Goal: Information Seeking & Learning: Learn about a topic

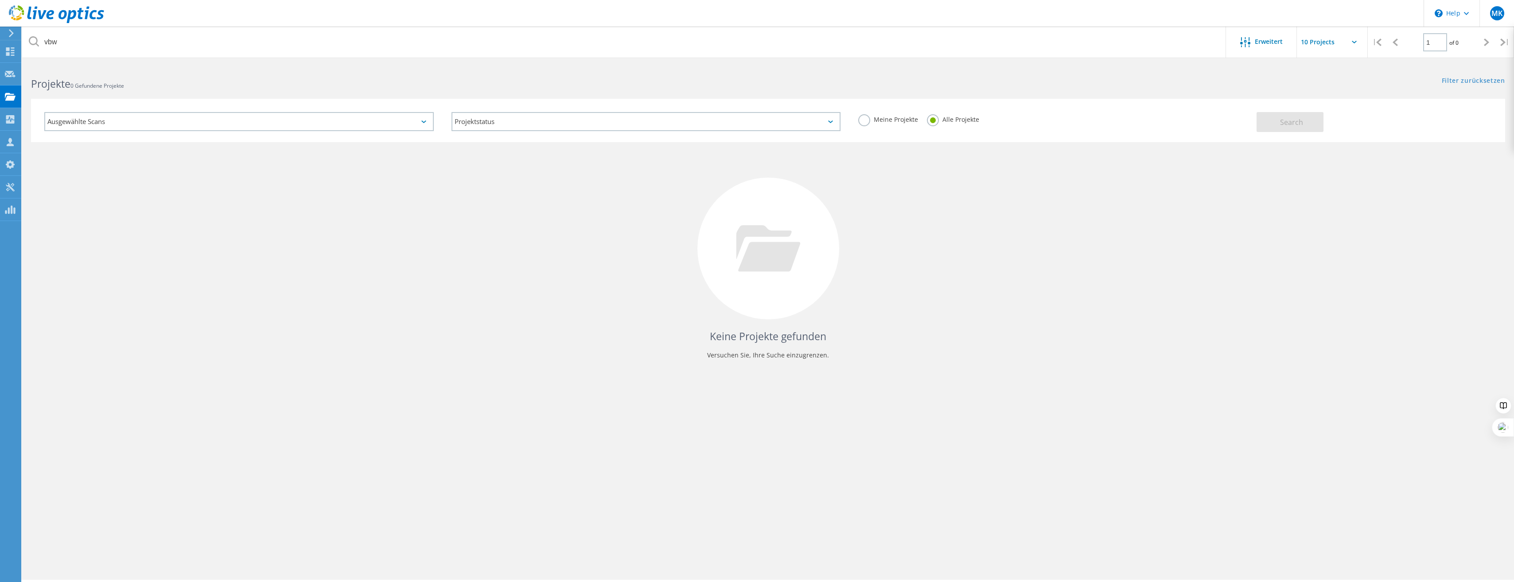
drag, startPoint x: 110, startPoint y: 44, endPoint x: 35, endPoint y: 43, distance: 75.3
click at [35, 43] on div "vbw" at bounding box center [624, 42] width 1204 height 31
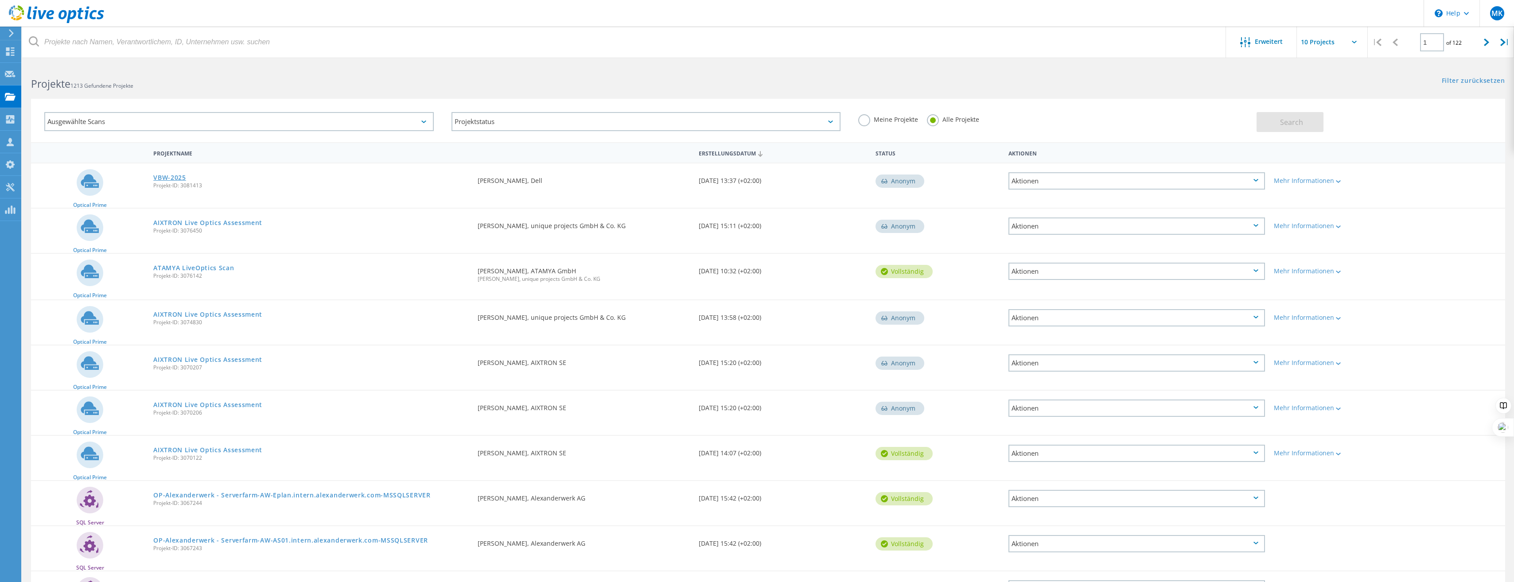
click at [174, 178] on link "VBW-2025" at bounding box center [169, 178] width 33 height 6
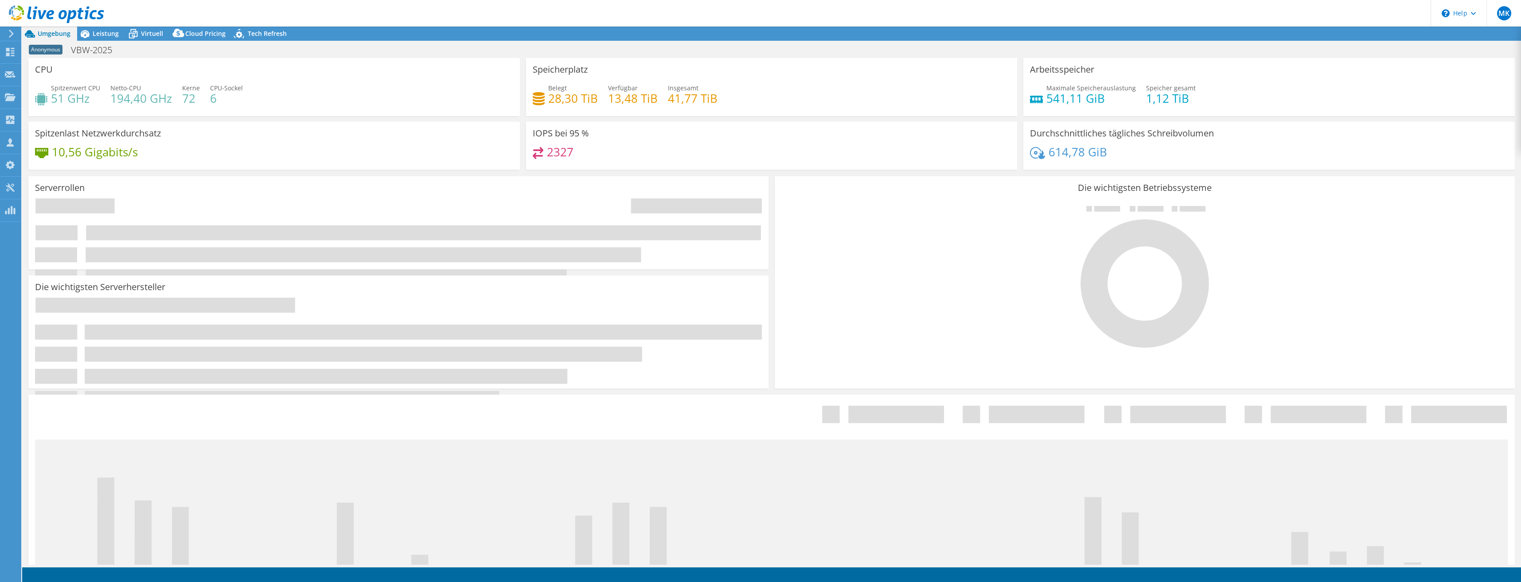
select select "USD"
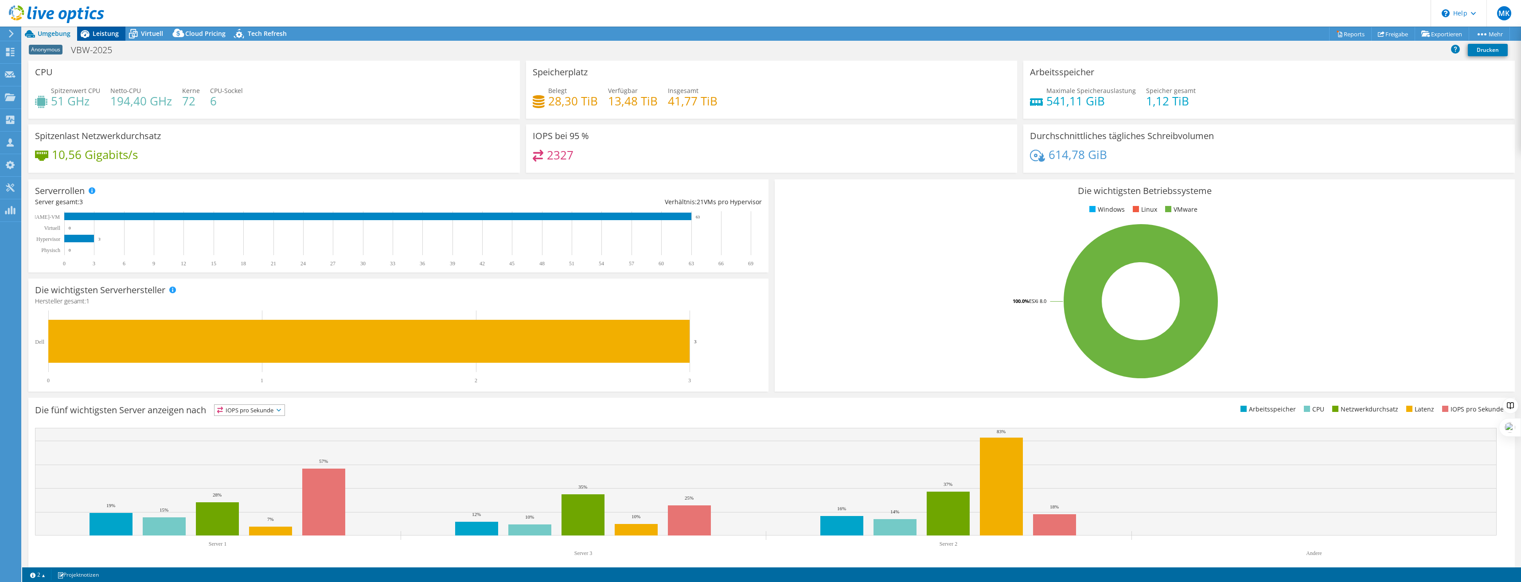
click at [92, 37] on icon at bounding box center [85, 34] width 16 height 16
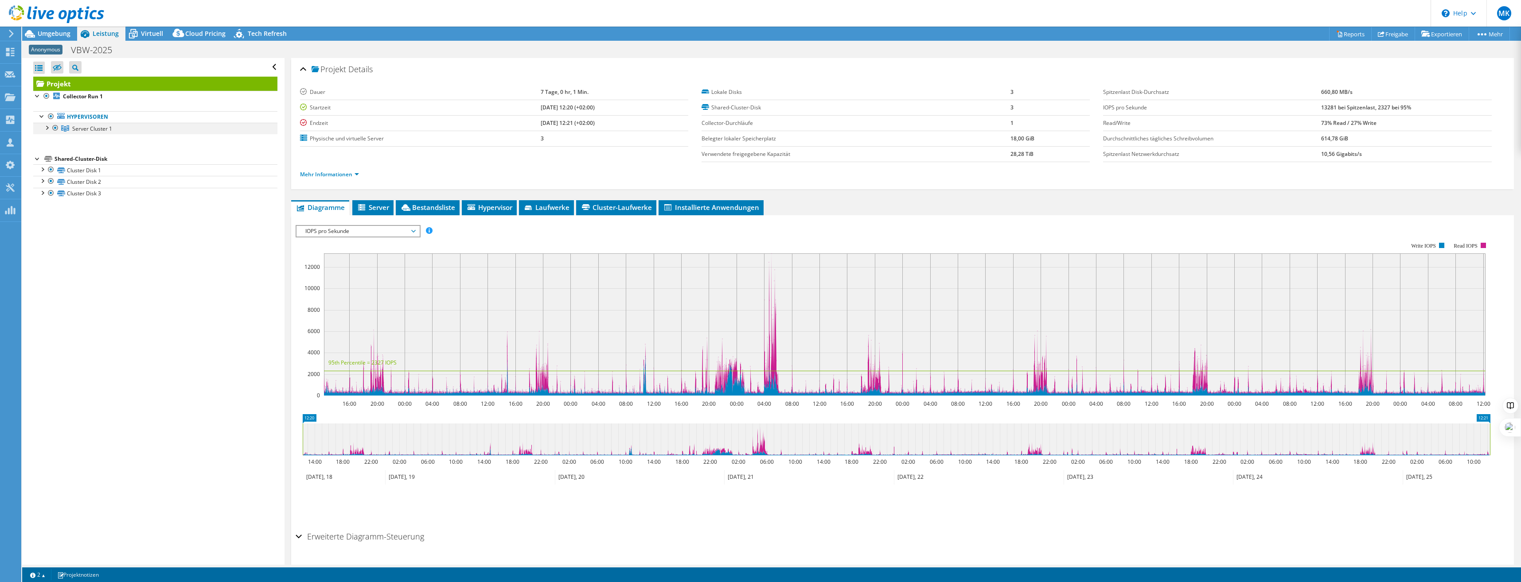
click at [47, 127] on div at bounding box center [46, 127] width 9 height 9
click at [94, 130] on span "Server Cluster 1" at bounding box center [92, 129] width 40 height 8
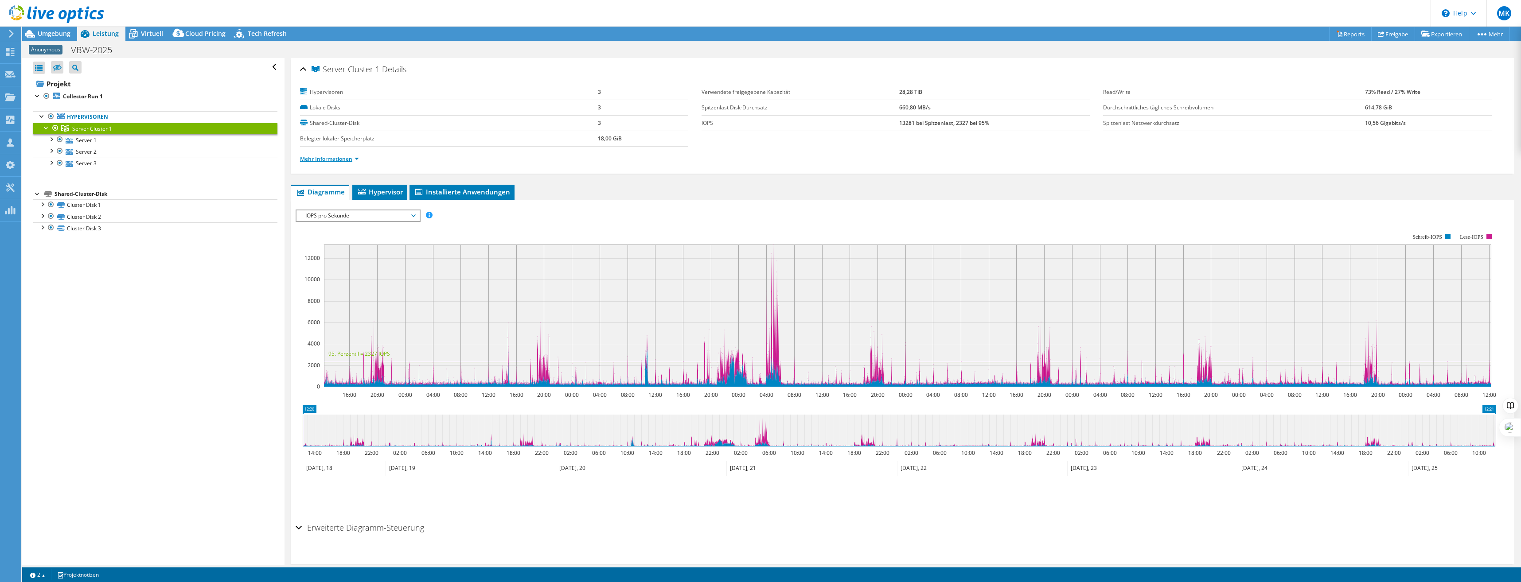
click at [343, 156] on link "Mehr Informationen" at bounding box center [329, 159] width 59 height 8
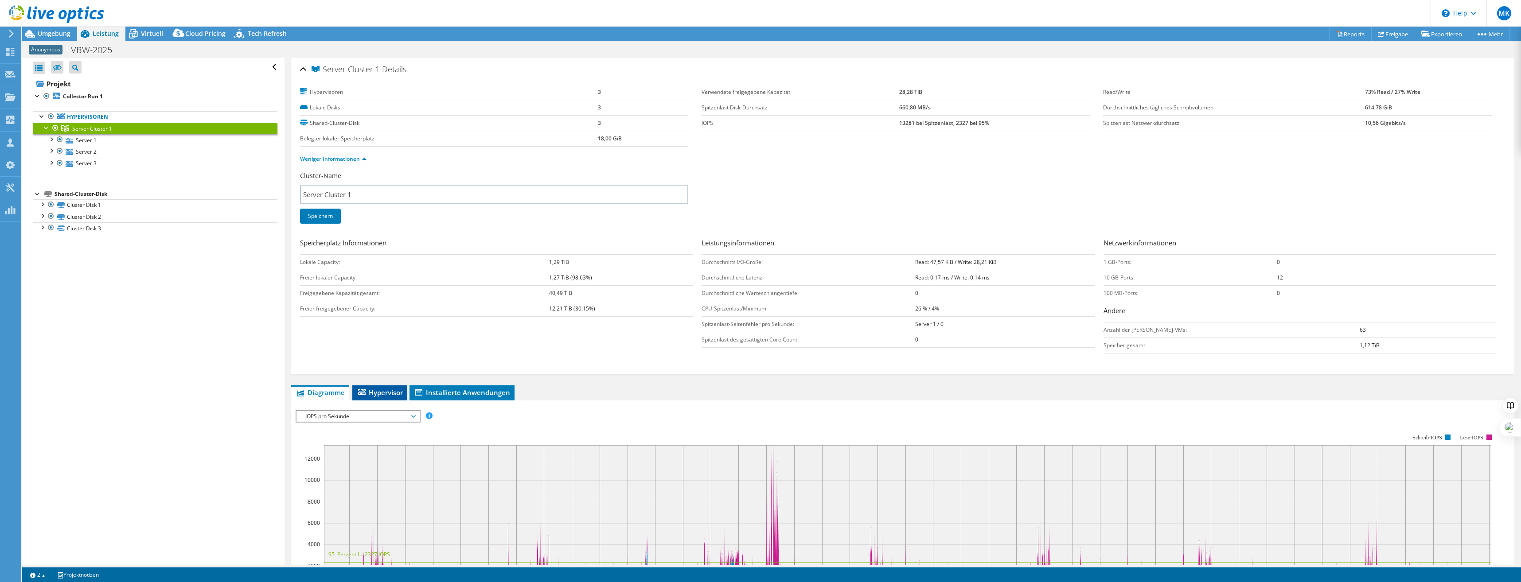
click at [386, 392] on span "Hypervisor" at bounding box center [380, 392] width 46 height 9
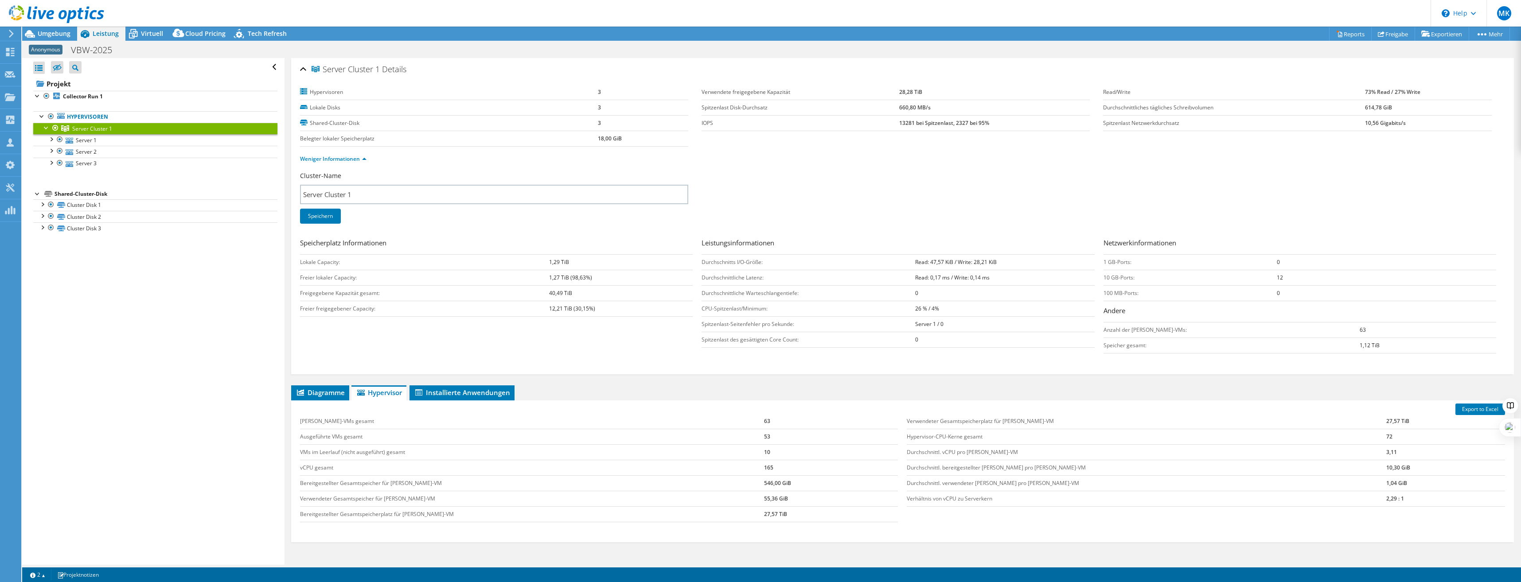
scroll to position [58, 0]
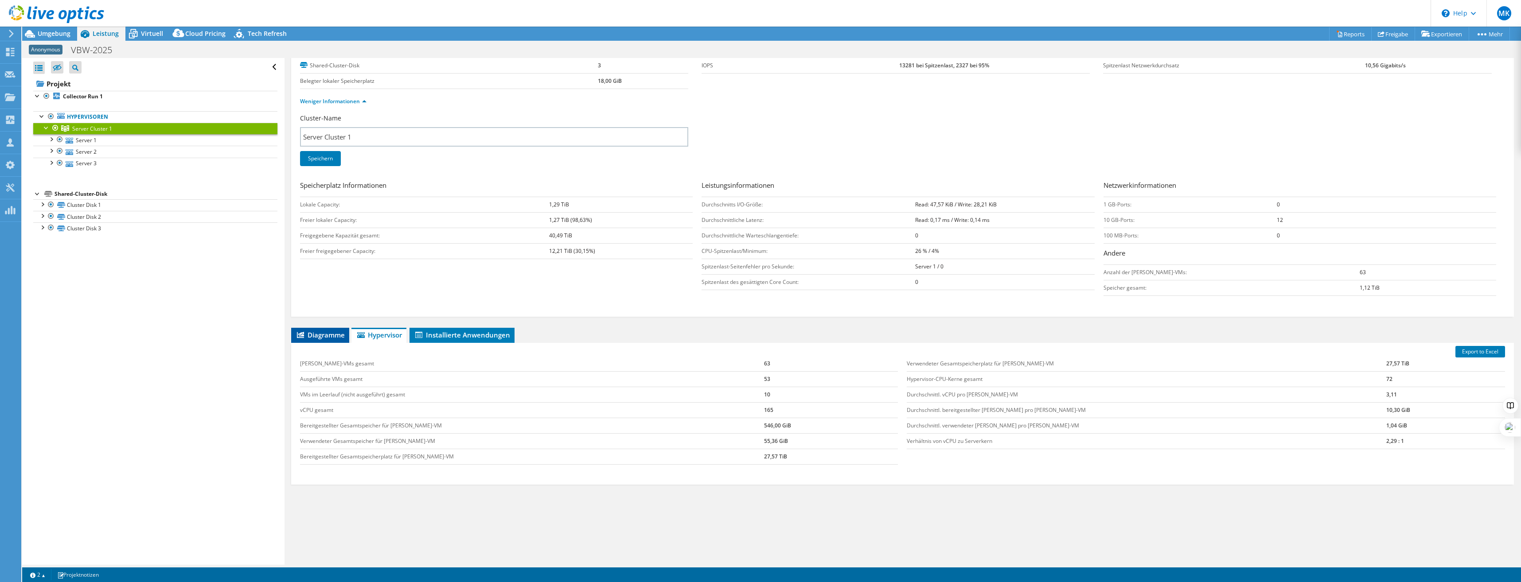
click at [333, 334] on span "Diagramme" at bounding box center [320, 335] width 49 height 9
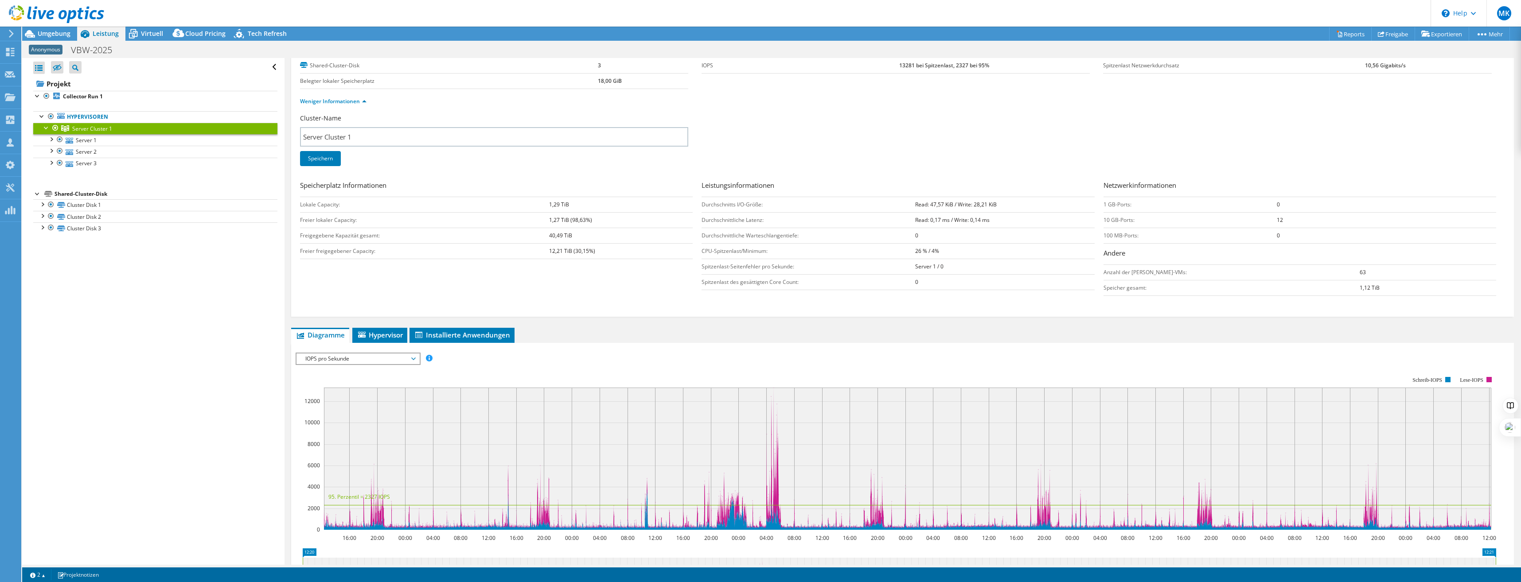
click at [350, 355] on span "IOPS pro Sekunde" at bounding box center [358, 359] width 114 height 11
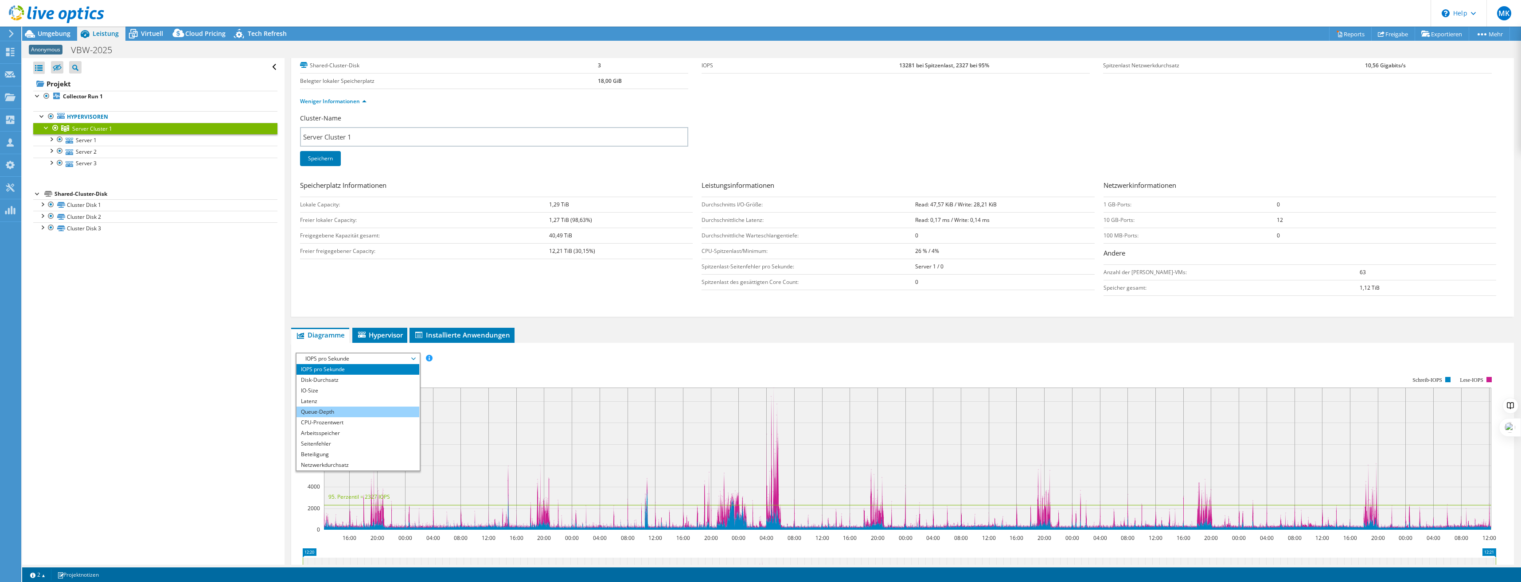
click at [340, 408] on li "Queue-Depth" at bounding box center [357, 412] width 123 height 11
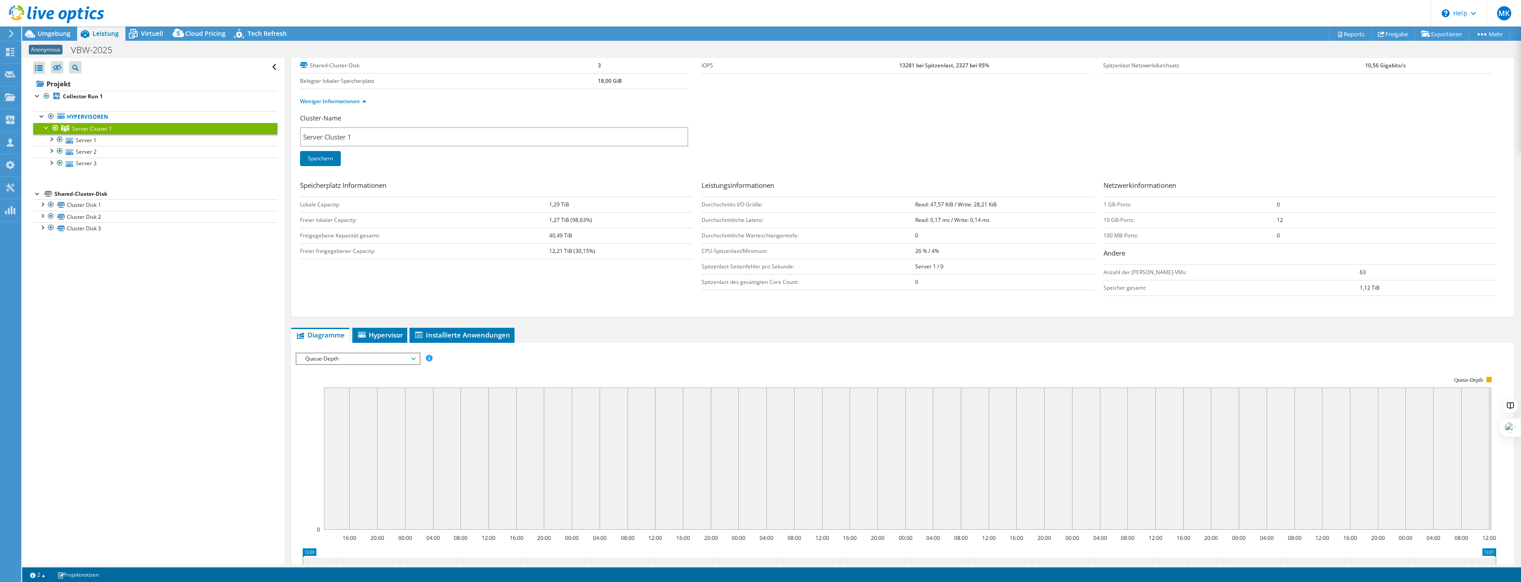
click at [337, 357] on span "Queue-Depth" at bounding box center [358, 359] width 114 height 11
click at [333, 397] on li "Latenz" at bounding box center [357, 401] width 123 height 11
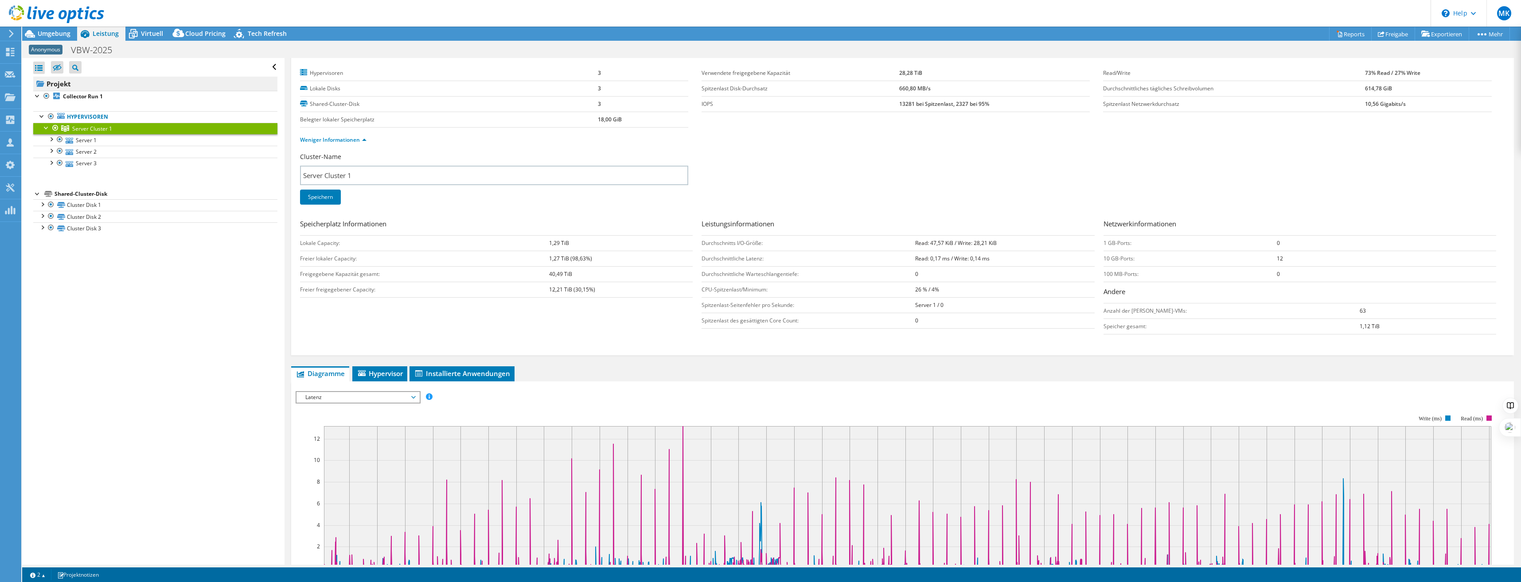
scroll to position [0, 0]
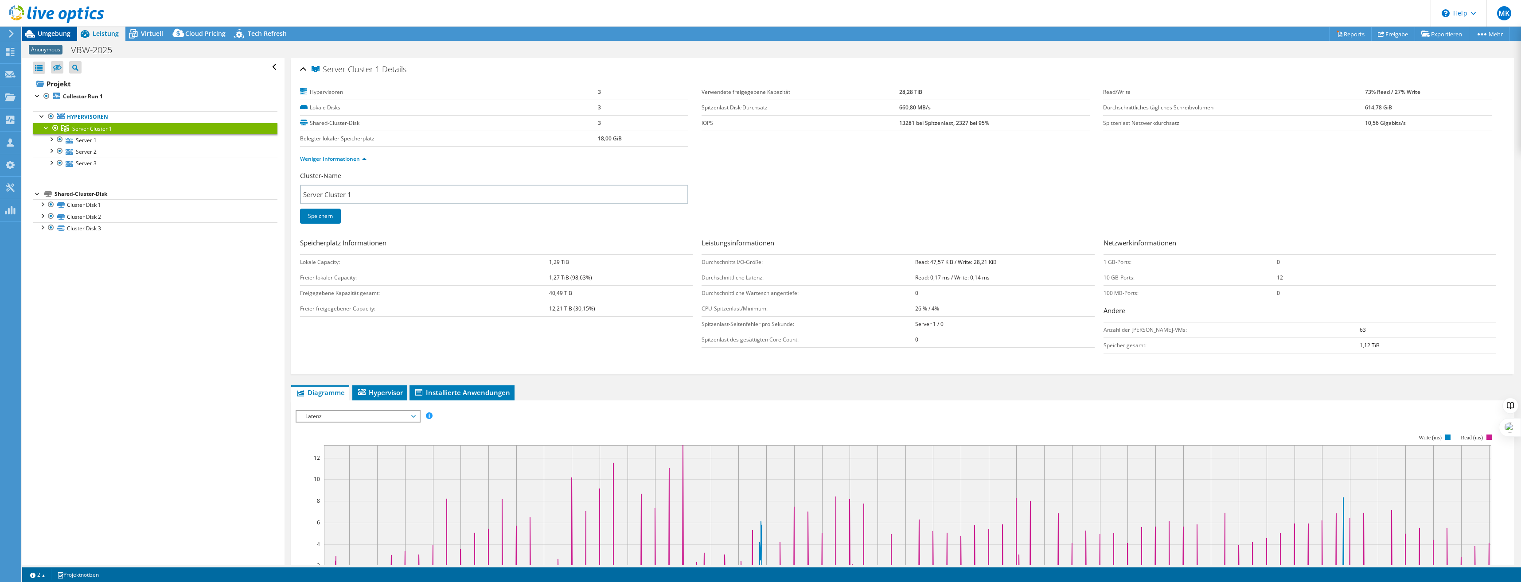
click at [55, 37] on span "Umgebung" at bounding box center [54, 33] width 33 height 8
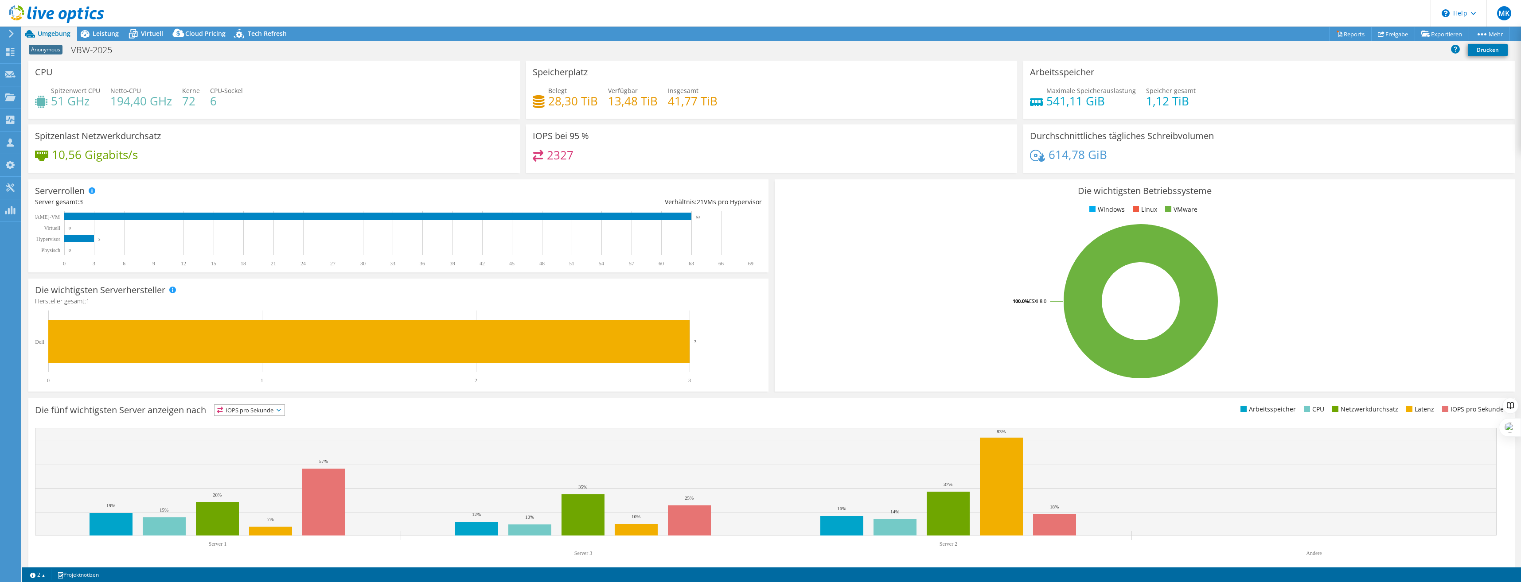
click at [100, 28] on div at bounding box center [52, 15] width 104 height 30
click at [102, 31] on span "Leistung" at bounding box center [106, 33] width 26 height 8
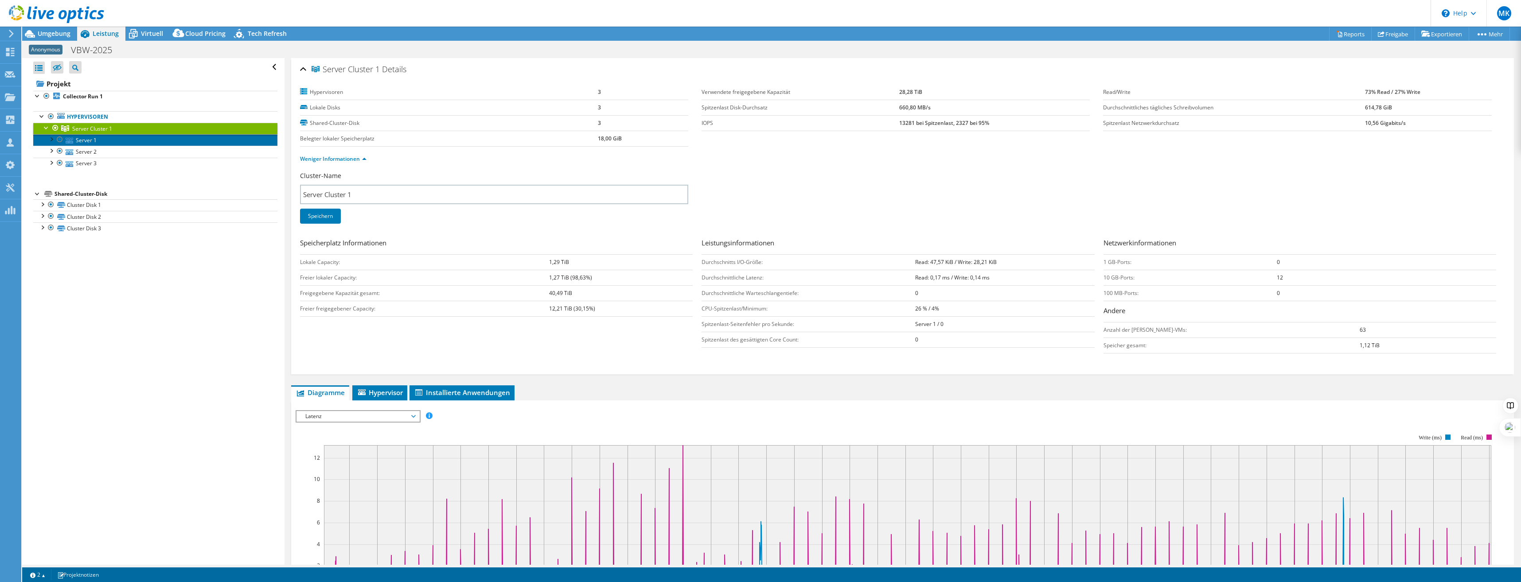
click at [86, 140] on link "Server 1" at bounding box center [155, 140] width 244 height 12
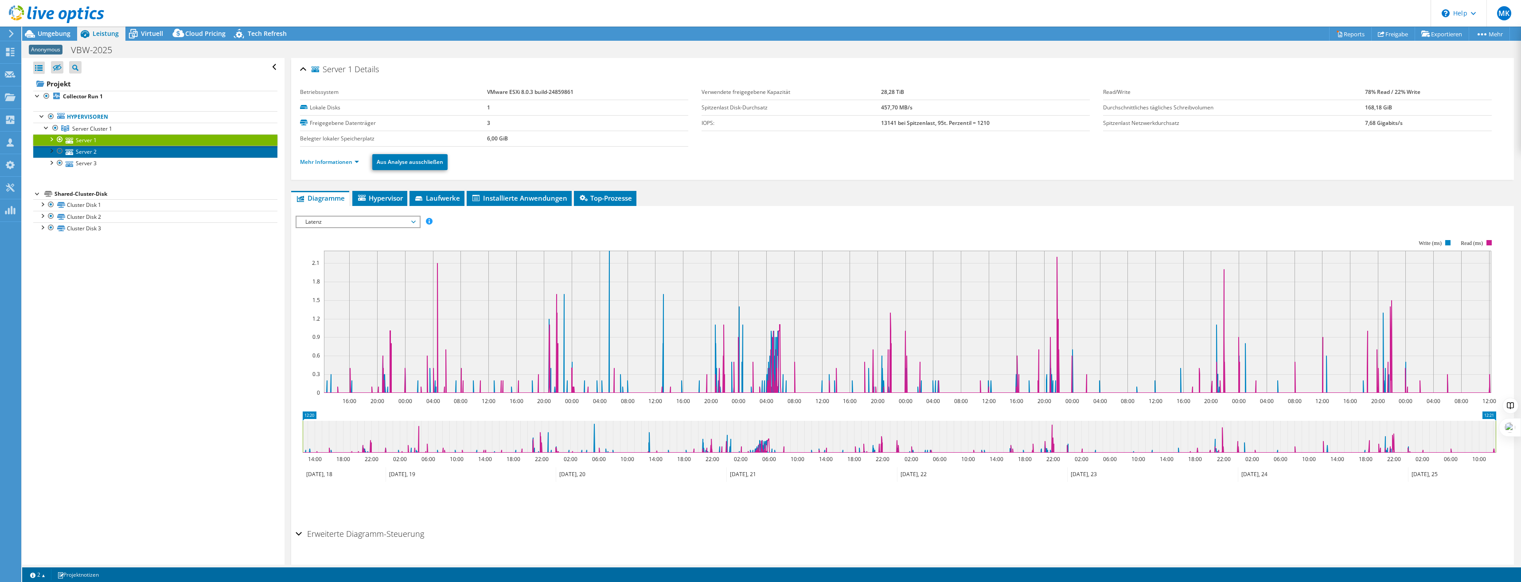
click at [82, 149] on link "Server 2" at bounding box center [155, 152] width 244 height 12
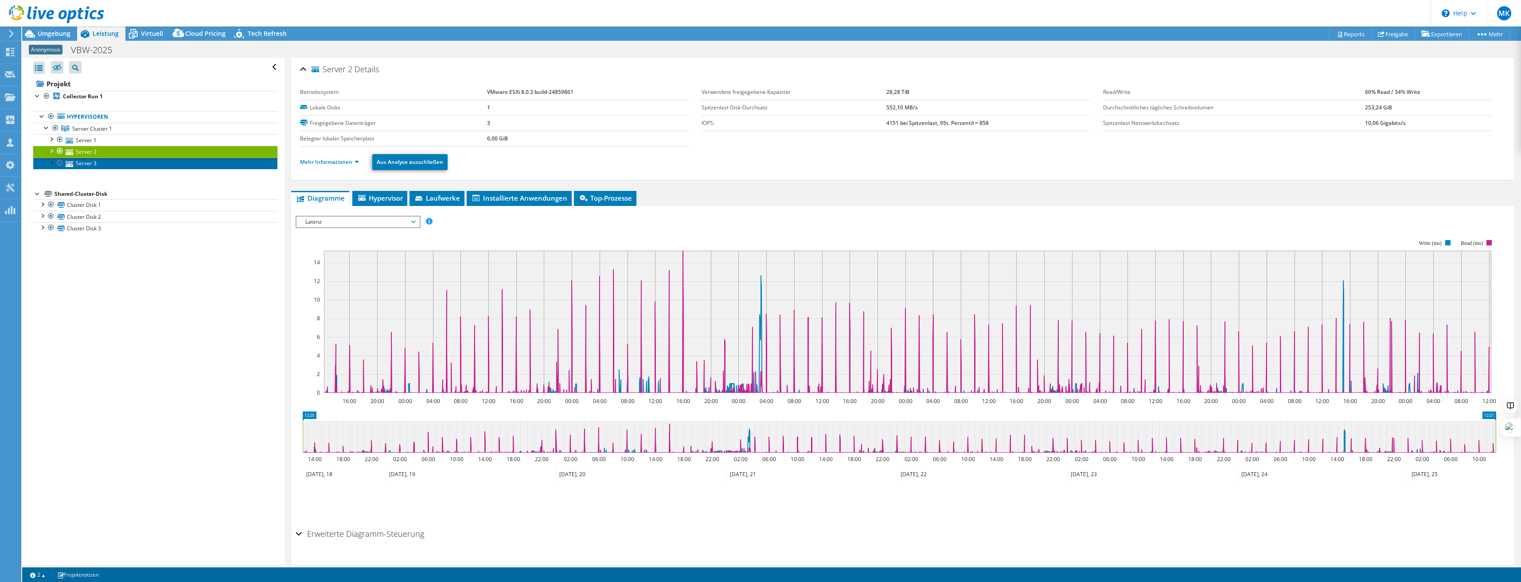
click at [93, 165] on link "Server 3" at bounding box center [155, 164] width 244 height 12
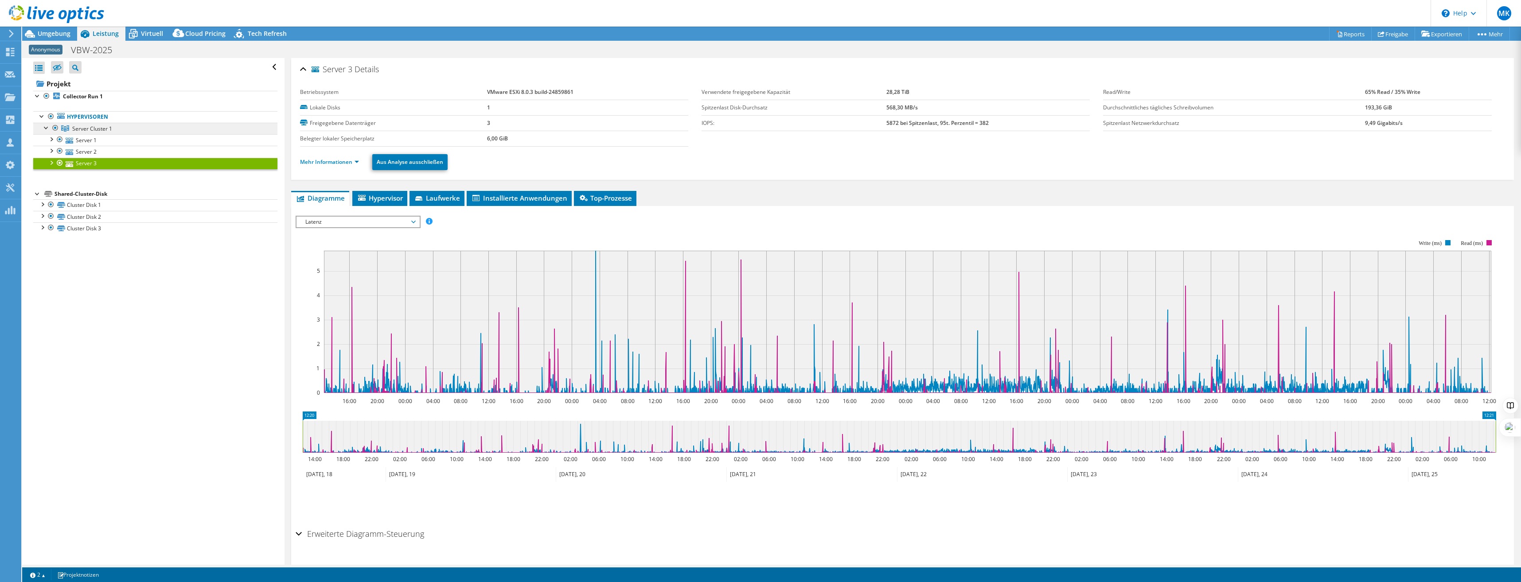
click at [100, 129] on span "Server Cluster 1" at bounding box center [92, 129] width 40 height 8
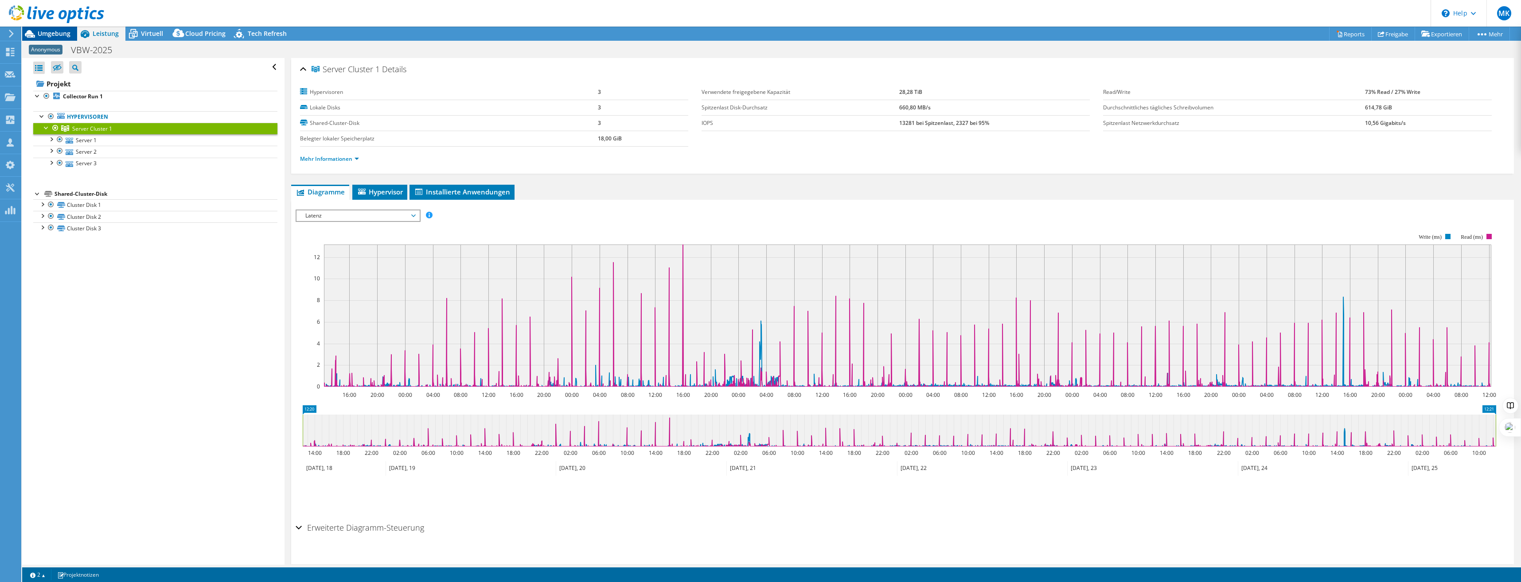
click at [41, 36] on span "Umgebung" at bounding box center [54, 33] width 33 height 8
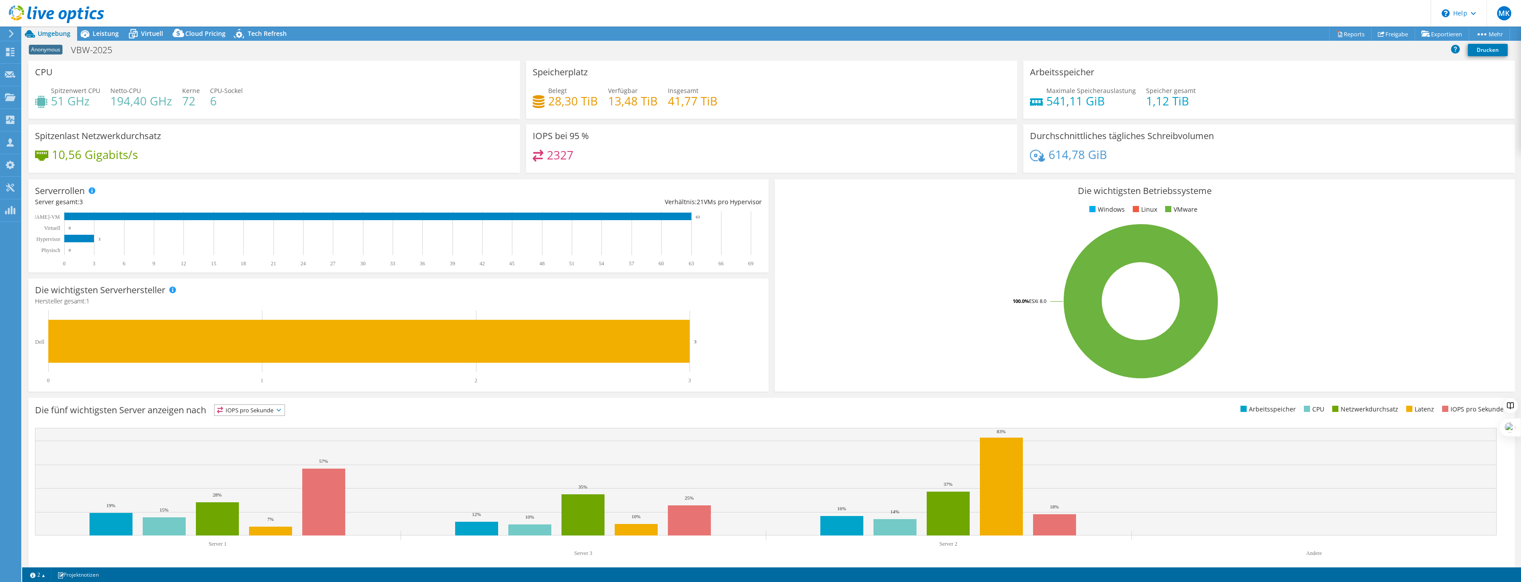
click at [51, 36] on span "Umgebung" at bounding box center [54, 33] width 33 height 8
click at [7, 95] on icon at bounding box center [10, 97] width 11 height 8
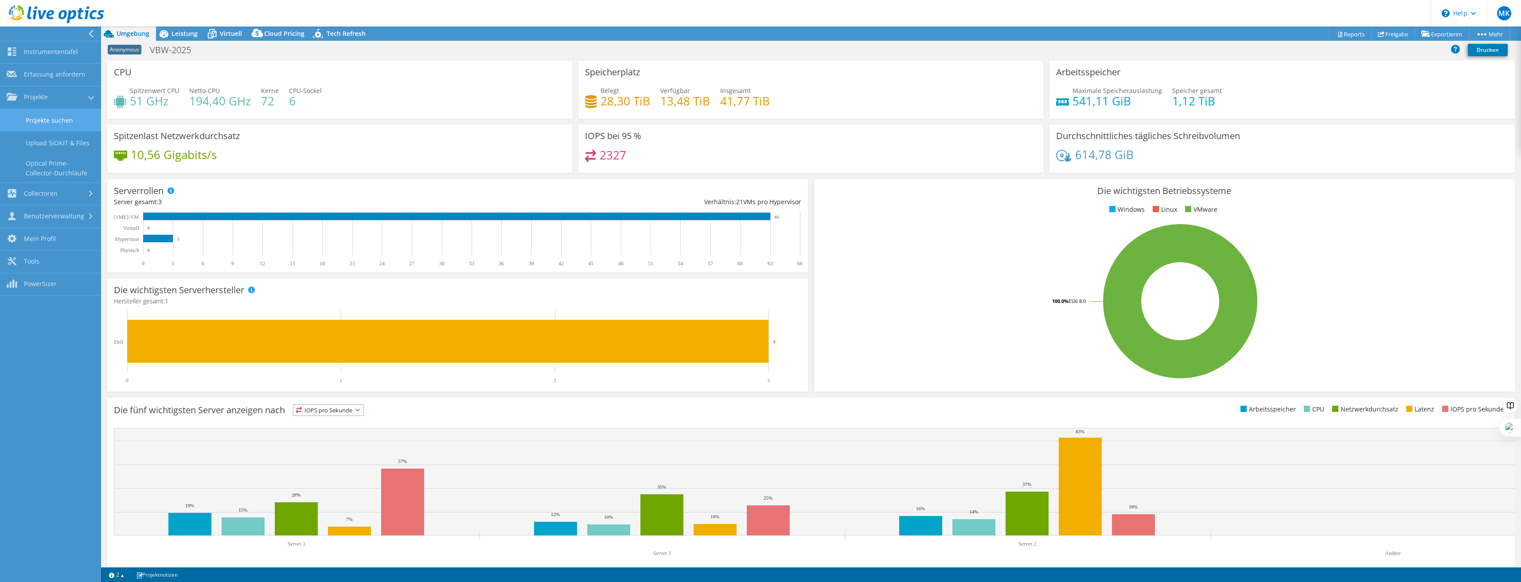
click at [50, 114] on link "Projekte suchen" at bounding box center [50, 120] width 101 height 23
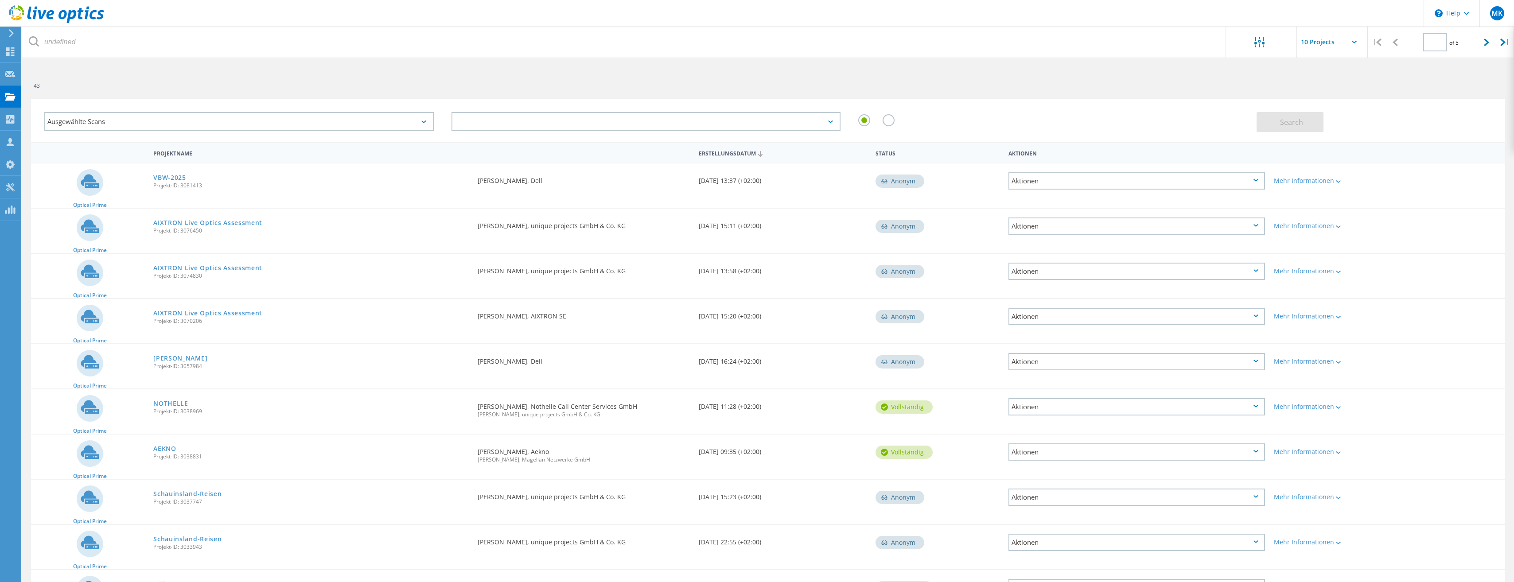
type input "1"
click at [210, 311] on link "AIXTRON Live Optics Assessment" at bounding box center [207, 313] width 109 height 6
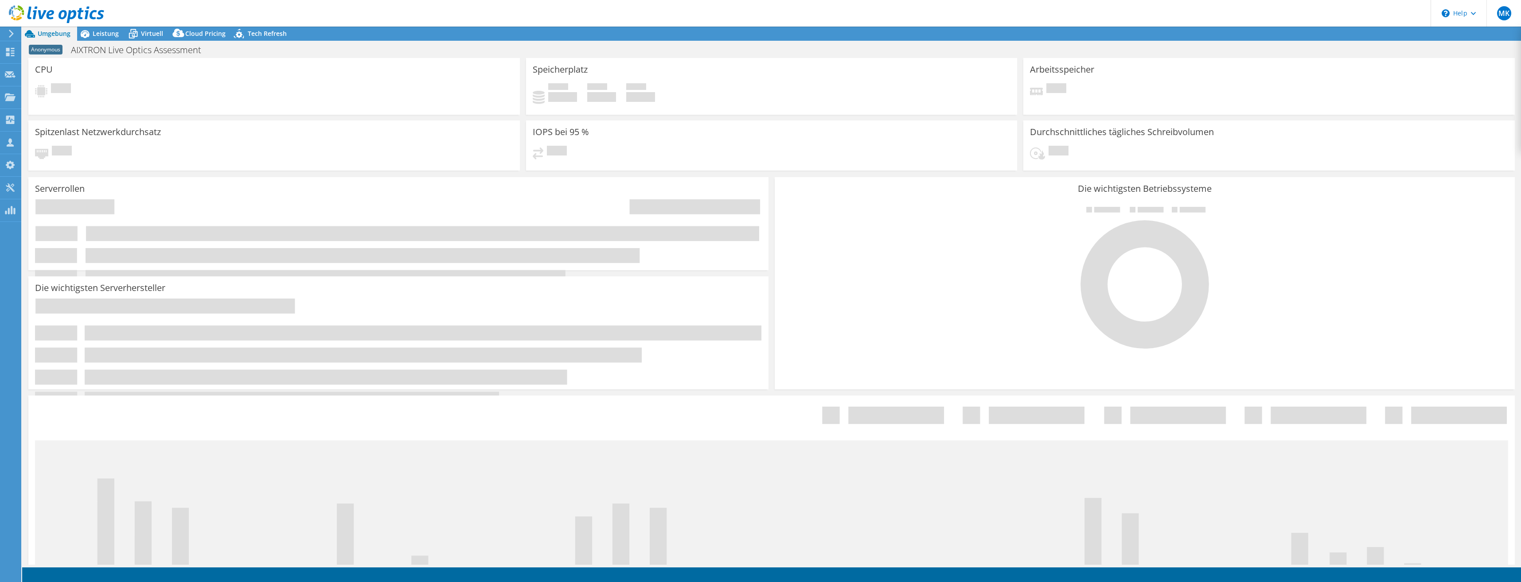
select select "USD"
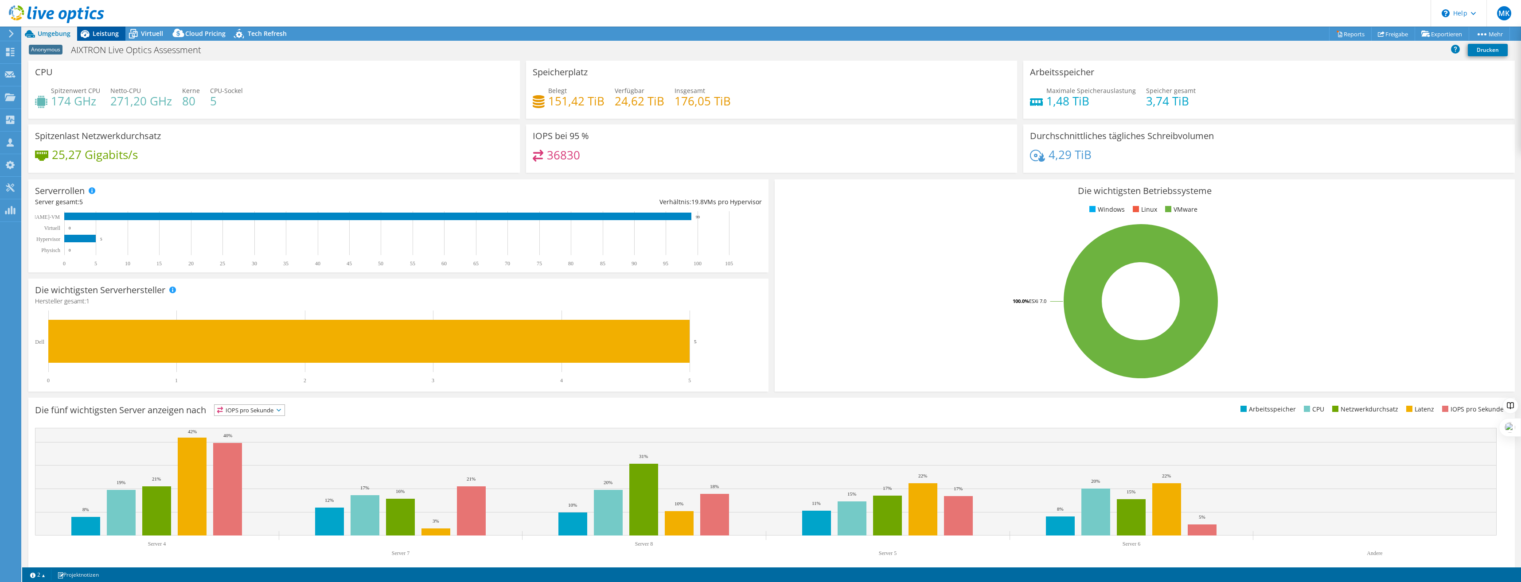
click at [105, 35] on span "Leistung" at bounding box center [106, 33] width 26 height 8
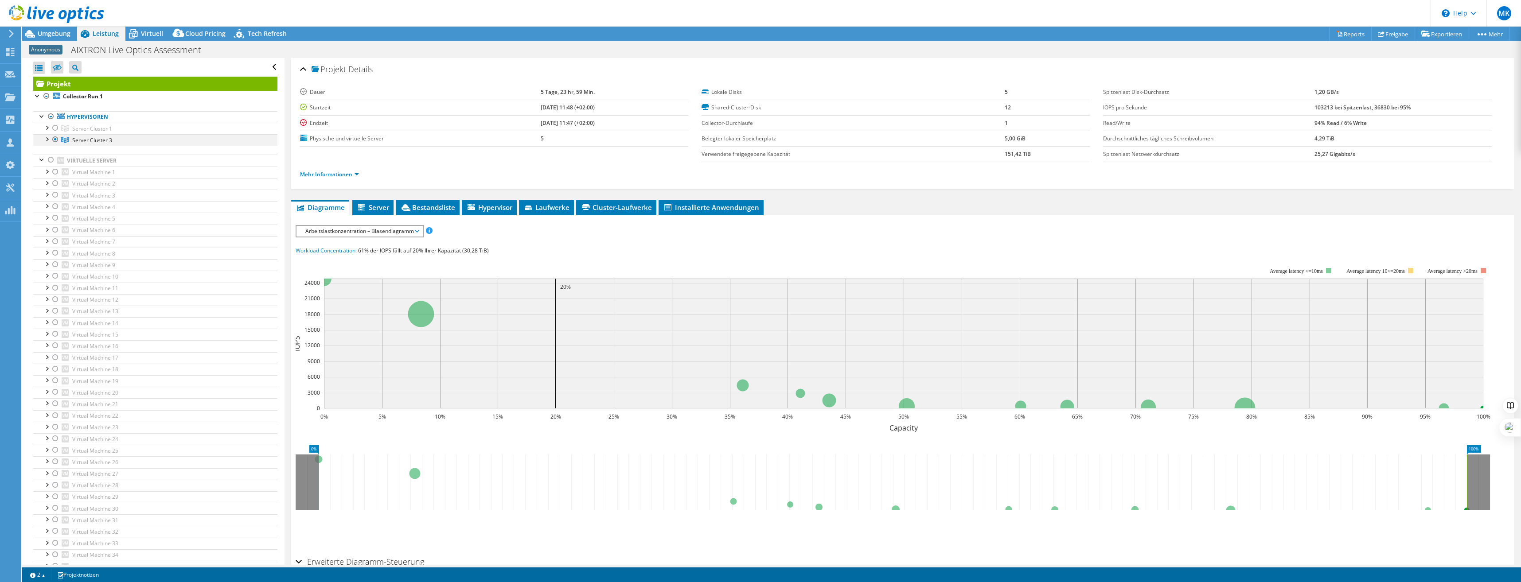
click at [47, 137] on div at bounding box center [46, 138] width 9 height 9
click at [328, 174] on link "Mehr Informationen" at bounding box center [329, 175] width 59 height 8
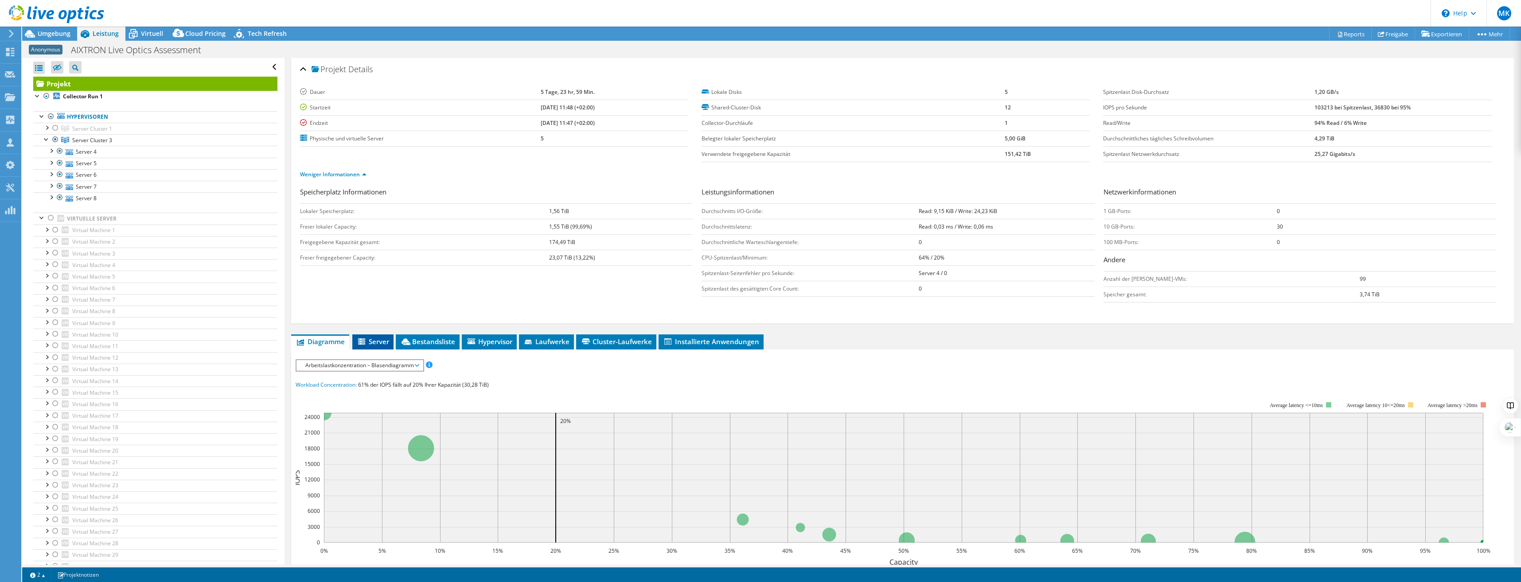
click at [368, 341] on span "Server" at bounding box center [373, 341] width 32 height 9
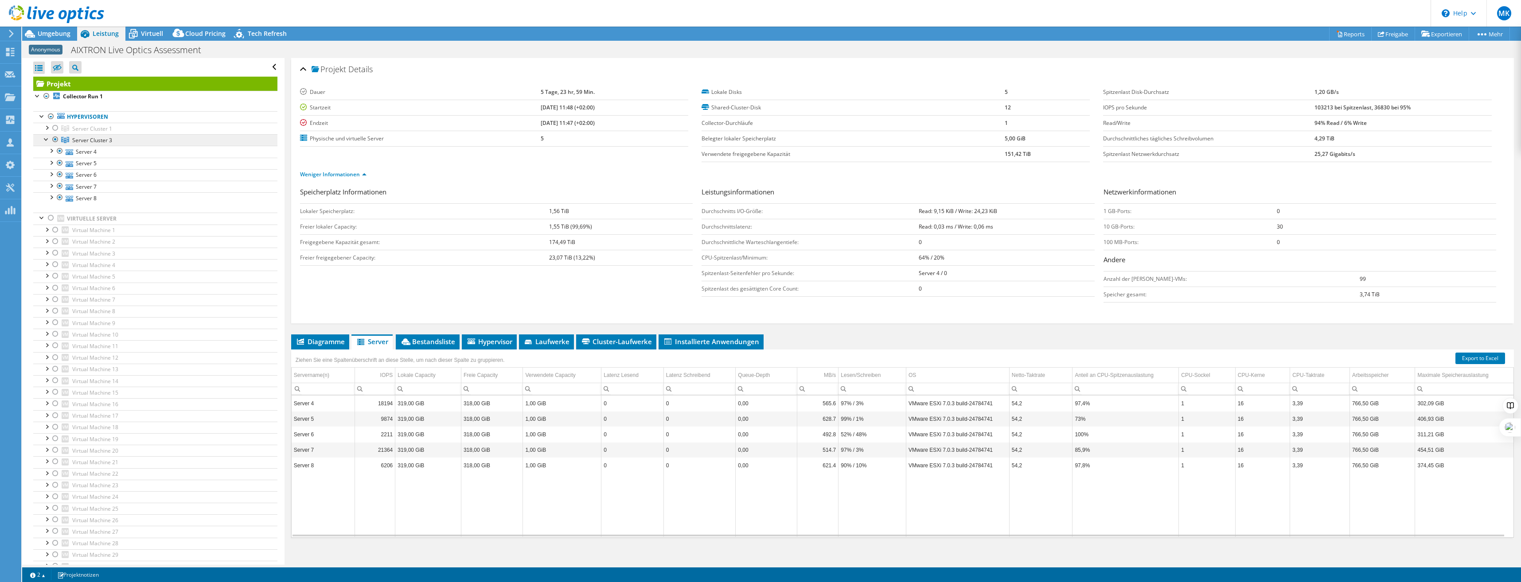
click at [109, 141] on span "Server Cluster 3" at bounding box center [92, 140] width 40 height 8
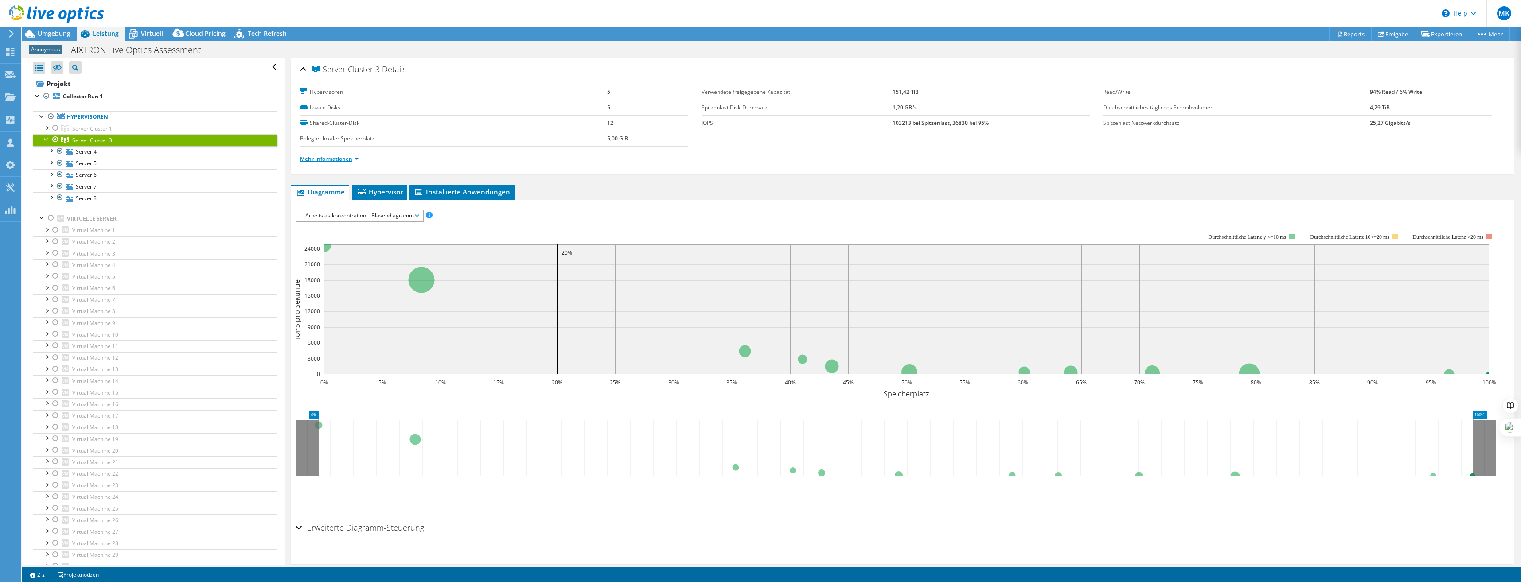
click at [340, 157] on link "Mehr Informationen" at bounding box center [329, 159] width 59 height 8
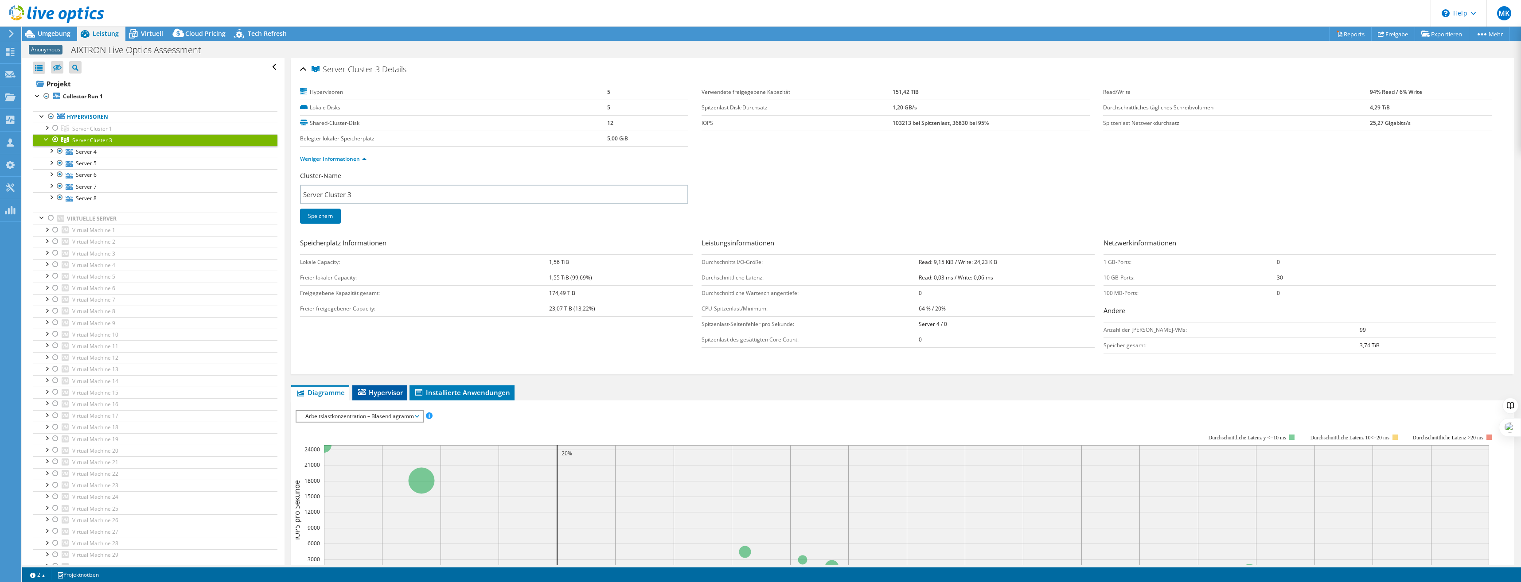
click at [392, 386] on li "Hypervisor" at bounding box center [379, 392] width 55 height 15
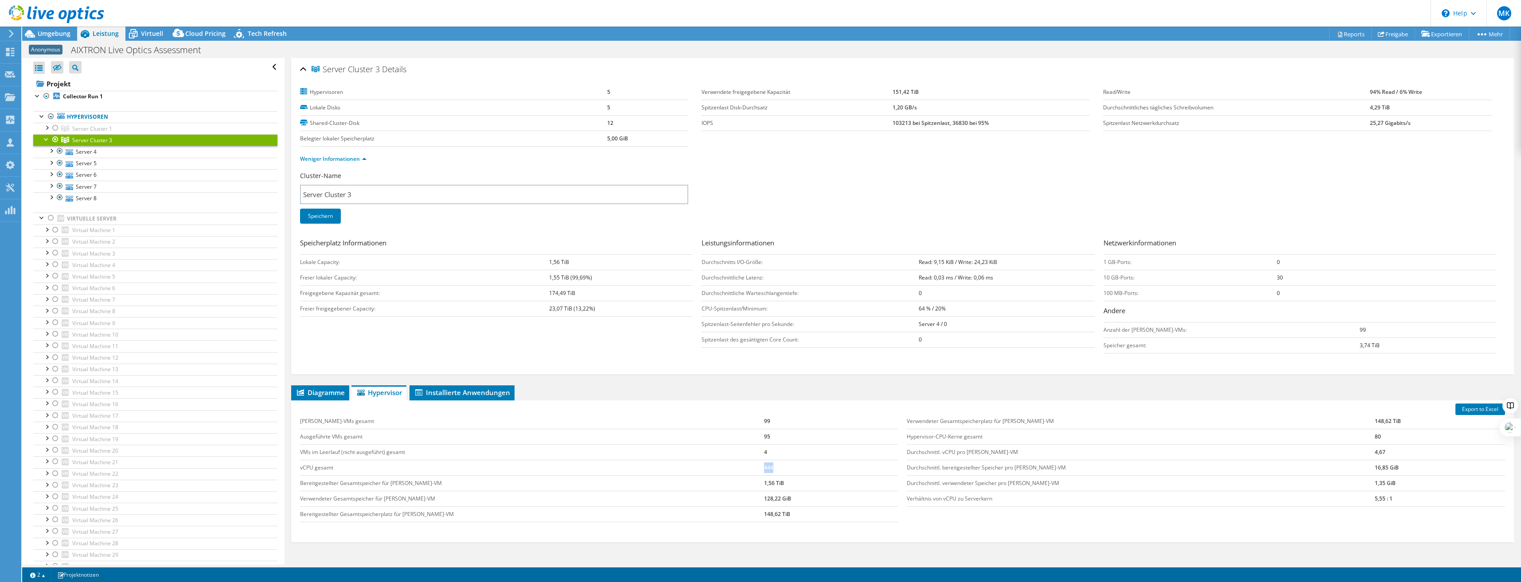
drag, startPoint x: 383, startPoint y: 465, endPoint x: 782, endPoint y: 469, distance: 398.8
click at [782, 469] on tr "vCPU gesamt 444" at bounding box center [599, 468] width 598 height 16
click at [1123, 494] on td "Verhältnis von vCPU zu Serverkern" at bounding box center [1141, 499] width 468 height 16
drag, startPoint x: 1107, startPoint y: 456, endPoint x: 1391, endPoint y: 448, distance: 283.7
click at [1391, 448] on tr "Durchschnittl. vCPU pro Gast-VM 4,67" at bounding box center [1206, 452] width 598 height 16
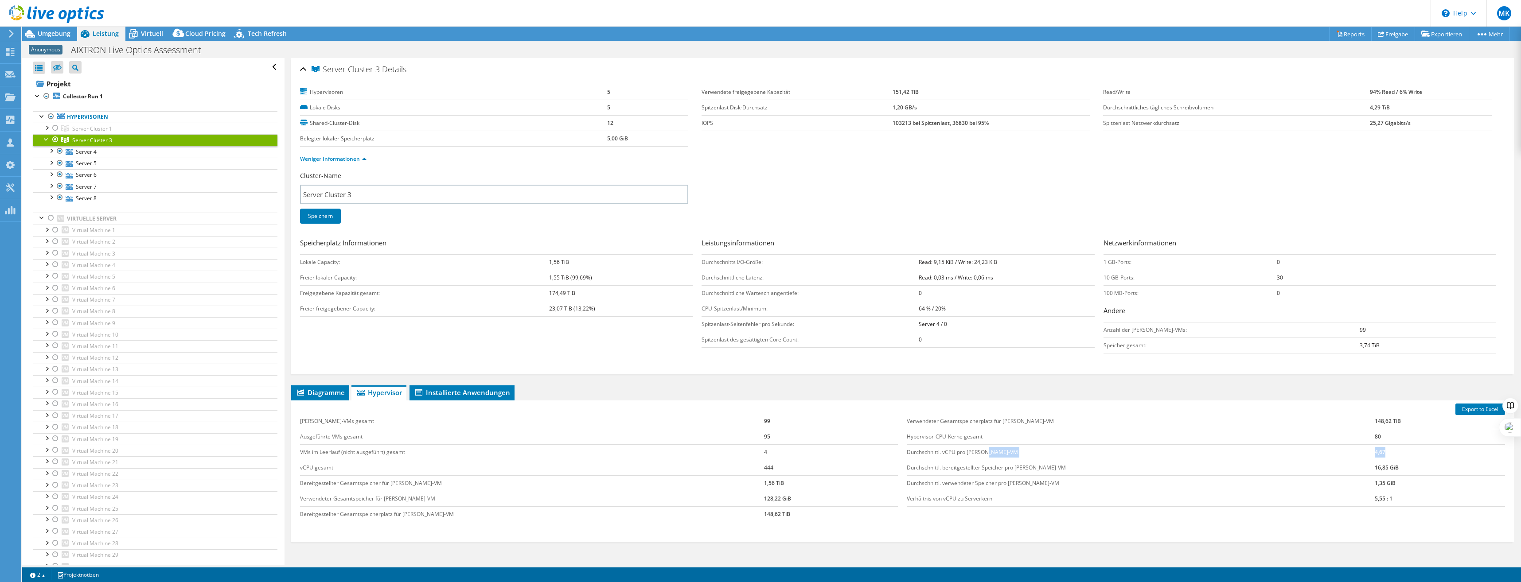
click at [1391, 448] on td "4,67" at bounding box center [1439, 452] width 130 height 16
click at [764, 416] on td "99" at bounding box center [831, 422] width 134 height 16
drag, startPoint x: 765, startPoint y: 420, endPoint x: 723, endPoint y: 420, distance: 42.1
click at [723, 420] on tr "Gast-VMs gesamt 99" at bounding box center [599, 422] width 598 height 16
drag, startPoint x: 723, startPoint y: 420, endPoint x: 749, endPoint y: 446, distance: 36.0
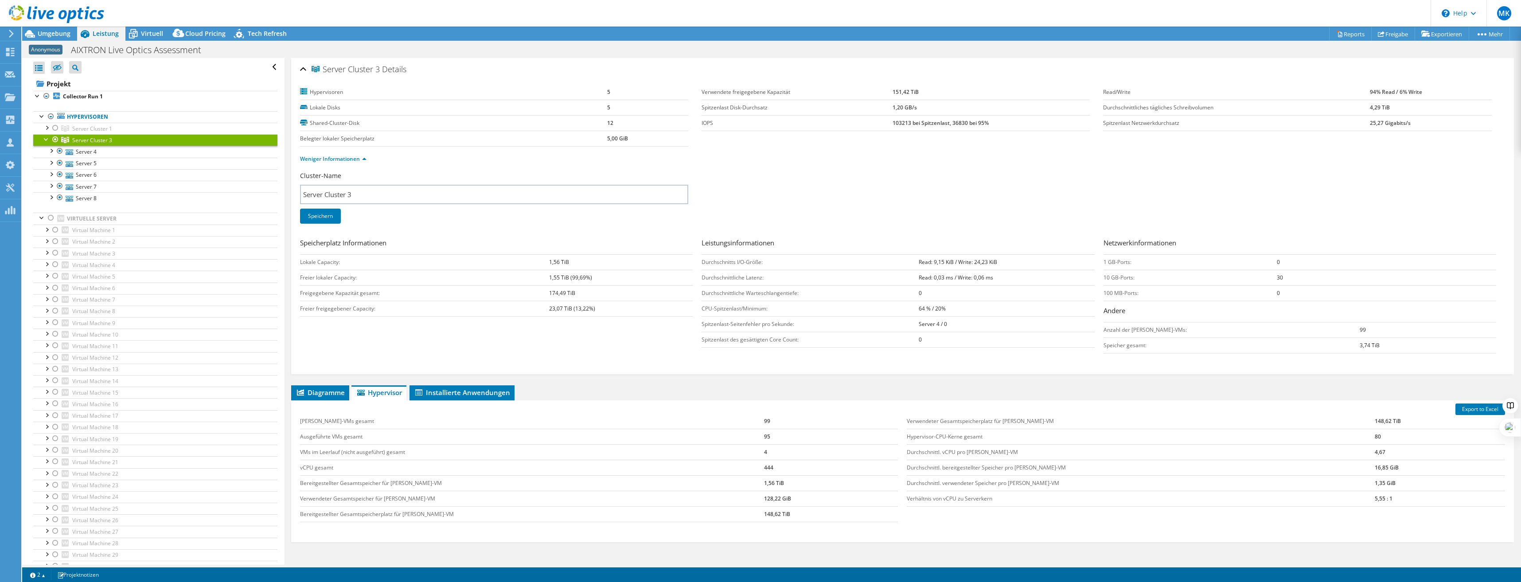
click at [764, 446] on td "4" at bounding box center [831, 452] width 134 height 16
drag, startPoint x: 758, startPoint y: 458, endPoint x: 404, endPoint y: 474, distance: 354.8
click at [404, 474] on tbody "[PERSON_NAME]-VMs gesamt 99 Ausgeführte VMs gesamt 95 VMs im Leerlauf (nicht au…" at bounding box center [599, 468] width 598 height 109
drag, startPoint x: 762, startPoint y: 482, endPoint x: 729, endPoint y: 484, distance: 32.5
click at [729, 484] on tr "Bereitgestellter Gesamtspeicher für [PERSON_NAME]-VM 1,56 TiB" at bounding box center [599, 483] width 598 height 16
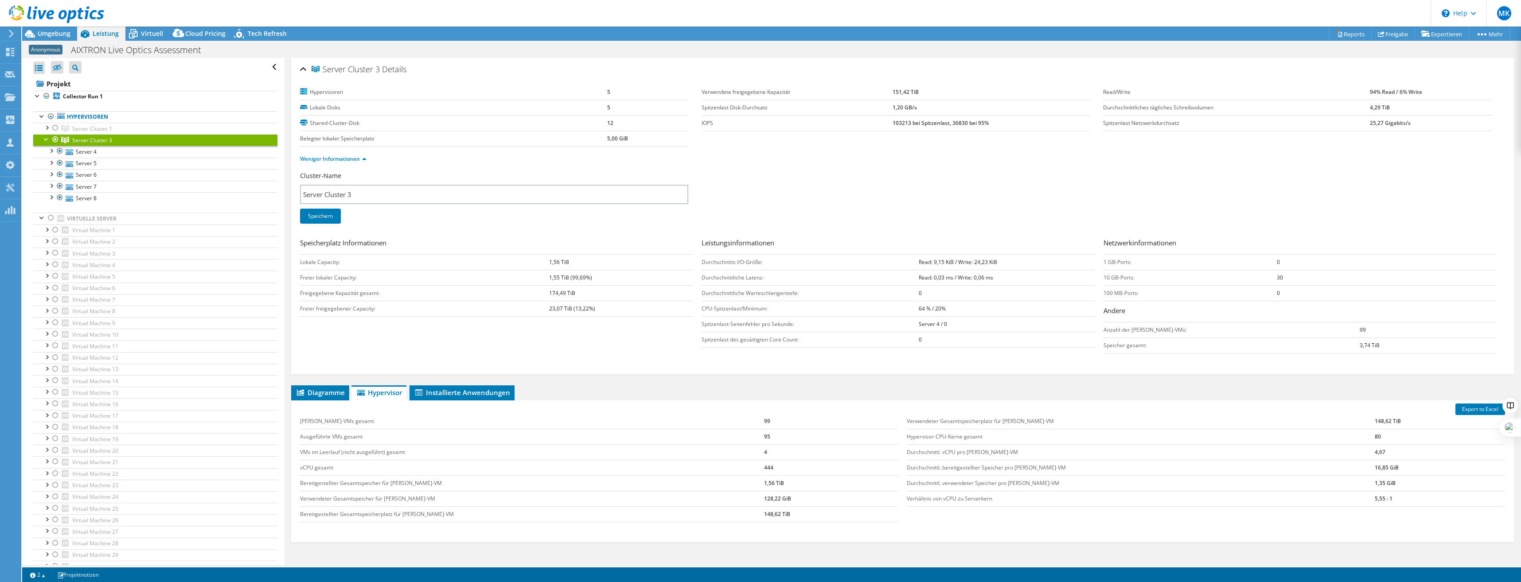
drag, startPoint x: 729, startPoint y: 484, endPoint x: 716, endPoint y: 457, distance: 30.1
click at [716, 457] on td "VMs im Leerlauf (nicht ausgeführt) gesamt" at bounding box center [532, 452] width 464 height 16
drag, startPoint x: 743, startPoint y: 501, endPoint x: 791, endPoint y: 503, distance: 47.9
click at [791, 503] on tr "Verwendeter Gesamtspeicher für [PERSON_NAME]-VM 128,22 GiB" at bounding box center [599, 499] width 598 height 16
click at [1051, 430] on td "Hypervisor-CPU-Kerne gesamt" at bounding box center [1141, 437] width 468 height 16
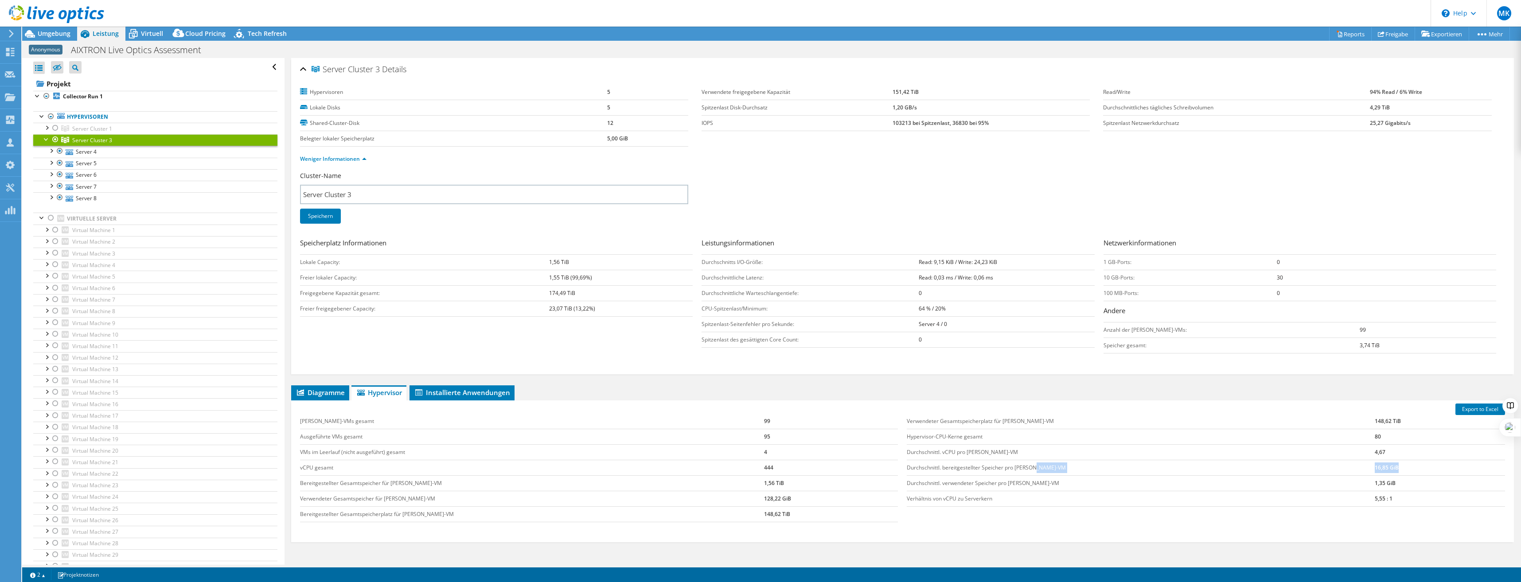
drag, startPoint x: 1378, startPoint y: 467, endPoint x: 1304, endPoint y: 467, distance: 74.9
click at [1304, 467] on tr "Durchschnittl. bereitgestellter Speicher pro Gast-VM 16,85 GiB" at bounding box center [1206, 468] width 598 height 16
drag, startPoint x: 1304, startPoint y: 467, endPoint x: 1087, endPoint y: 471, distance: 216.7
click at [1087, 471] on td "Durchschnittl. bereitgestellter Speicher pro [PERSON_NAME]-VM" at bounding box center [1141, 468] width 468 height 16
click at [1043, 452] on td "Durchschnittl. vCPU pro [PERSON_NAME]-VM" at bounding box center [1141, 452] width 468 height 16
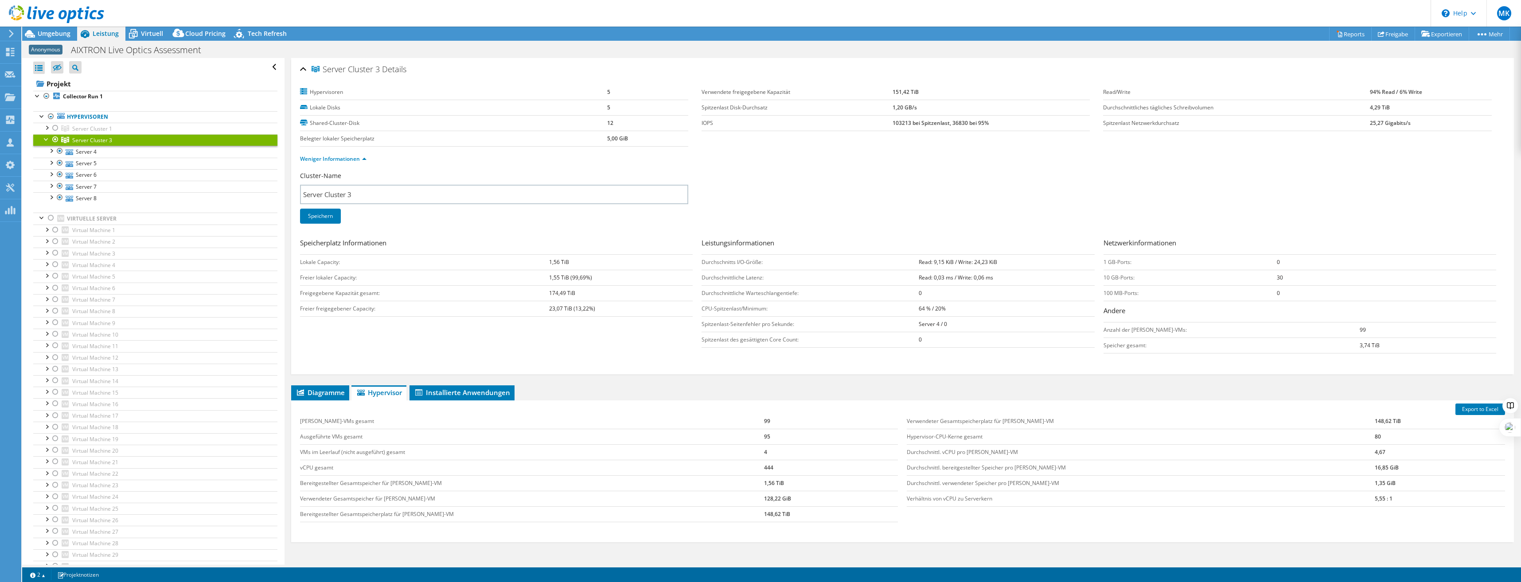
click at [1022, 438] on td "Hypervisor-CPU-Kerne gesamt" at bounding box center [1141, 437] width 468 height 16
drag, startPoint x: 748, startPoint y: 514, endPoint x: 736, endPoint y: 514, distance: 12.0
click at [736, 514] on tr "Bereitgestellter Gesamtspeicherplatz für Gast-VM 148,62 TiB" at bounding box center [599, 514] width 598 height 16
drag, startPoint x: 736, startPoint y: 514, endPoint x: 715, endPoint y: 500, distance: 24.9
click at [715, 500] on td "Verwendeter Gesamtspeicher für [PERSON_NAME]-VM" at bounding box center [532, 499] width 464 height 16
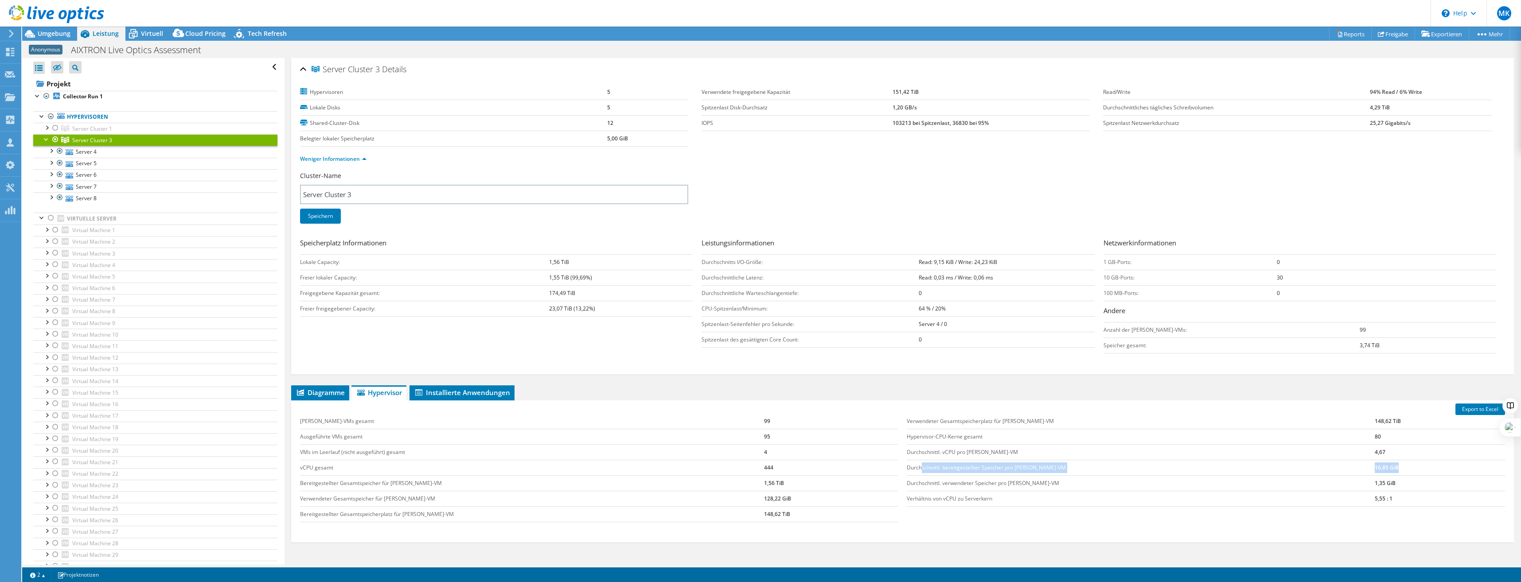
drag, startPoint x: 918, startPoint y: 467, endPoint x: 1393, endPoint y: 461, distance: 475.0
click at [1393, 461] on tr "Durchschnittl. bereitgestellter Speicher pro Gast-VM 16,85 GiB" at bounding box center [1206, 468] width 598 height 16
click at [60, 31] on span "Umgebung" at bounding box center [54, 33] width 33 height 8
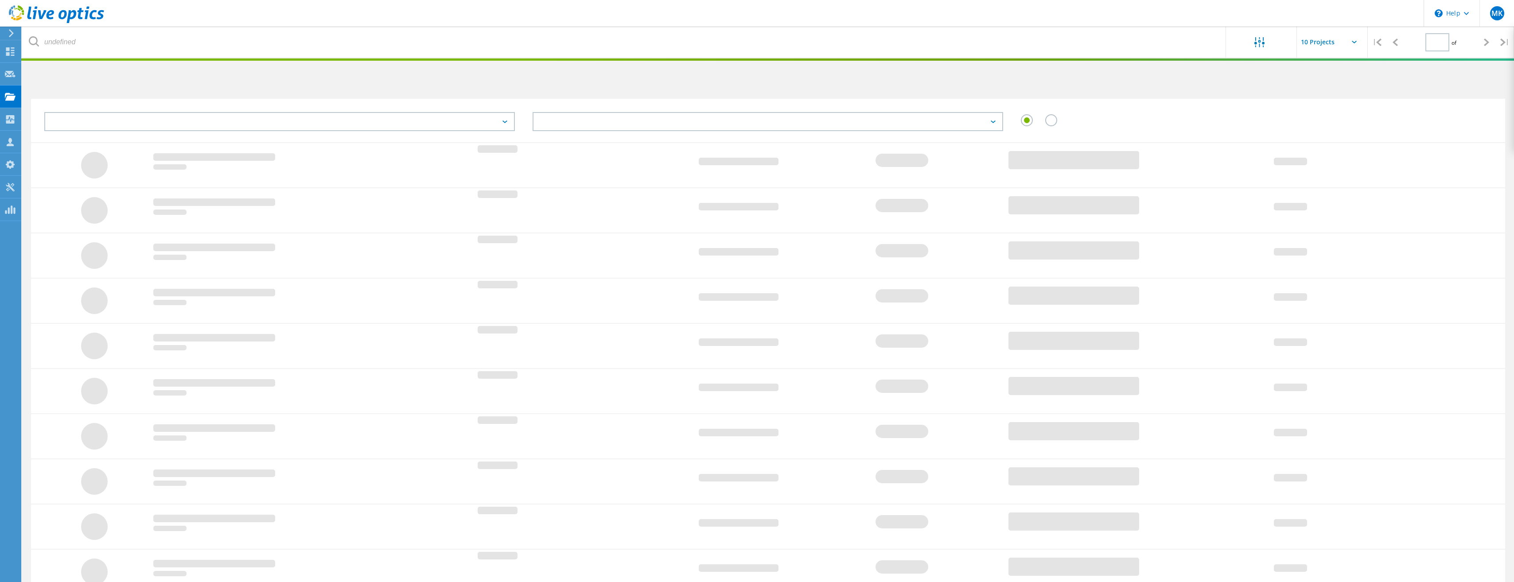
type input "1"
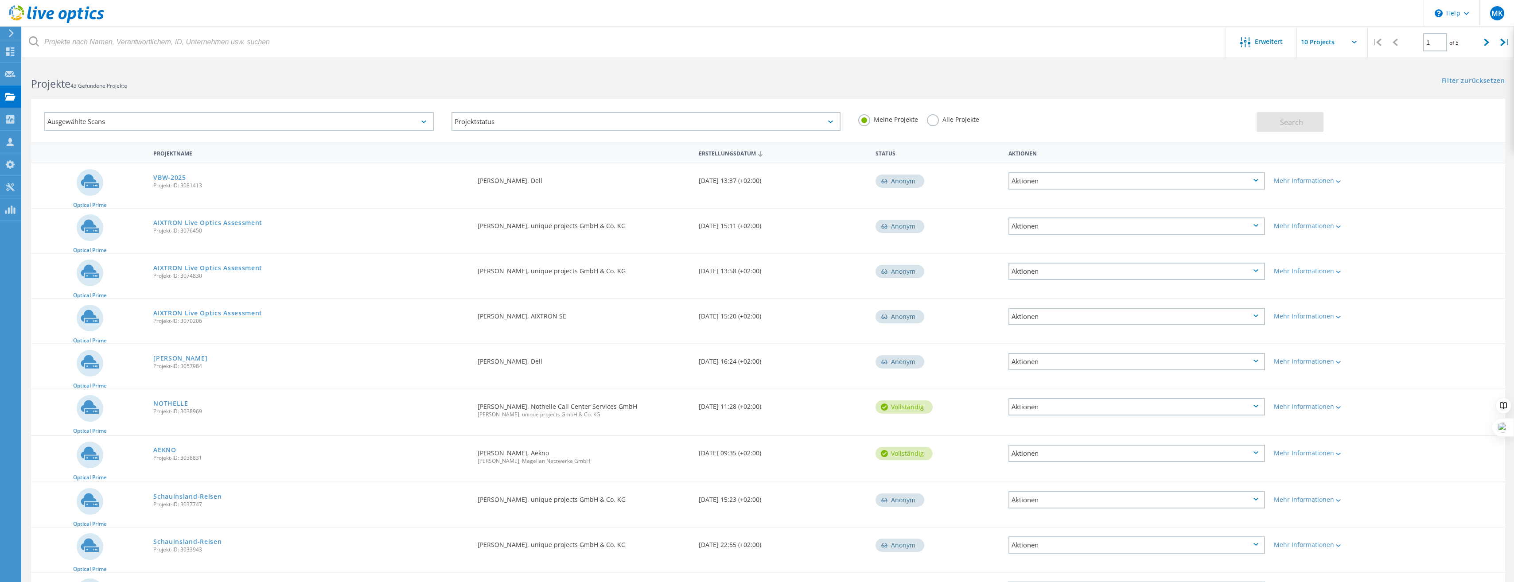
drag, startPoint x: 288, startPoint y: 327, endPoint x: 249, endPoint y: 313, distance: 41.3
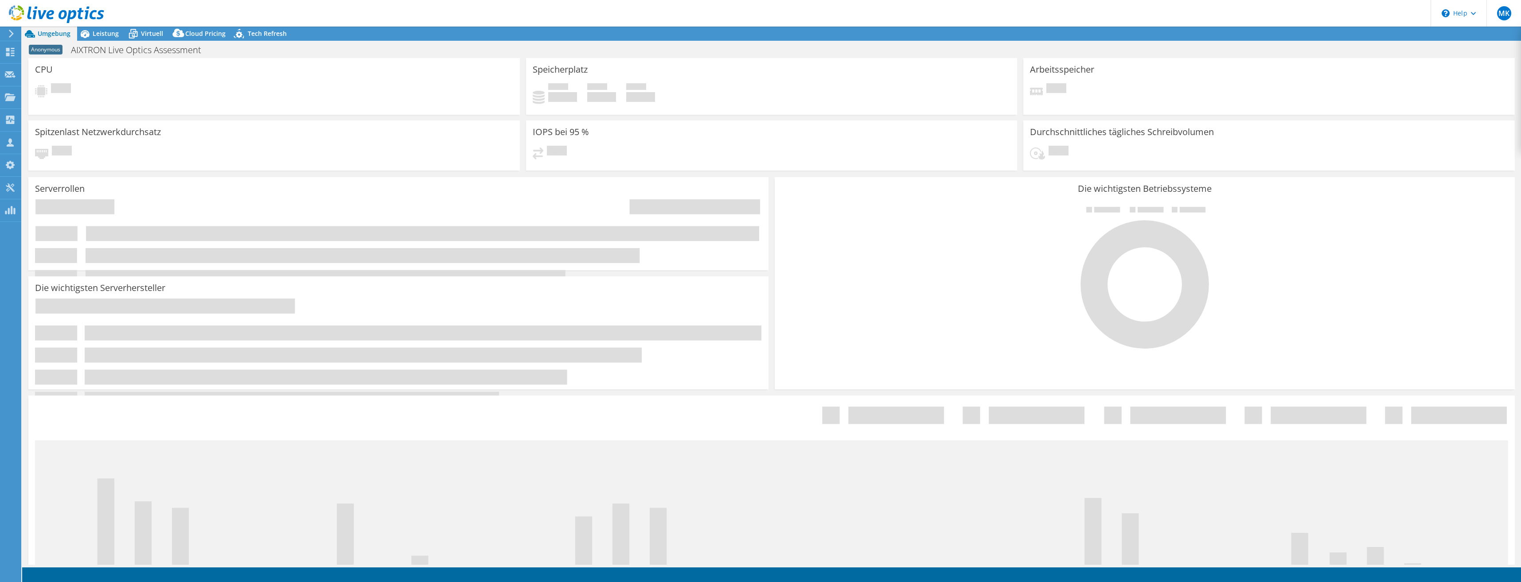
select select "USD"
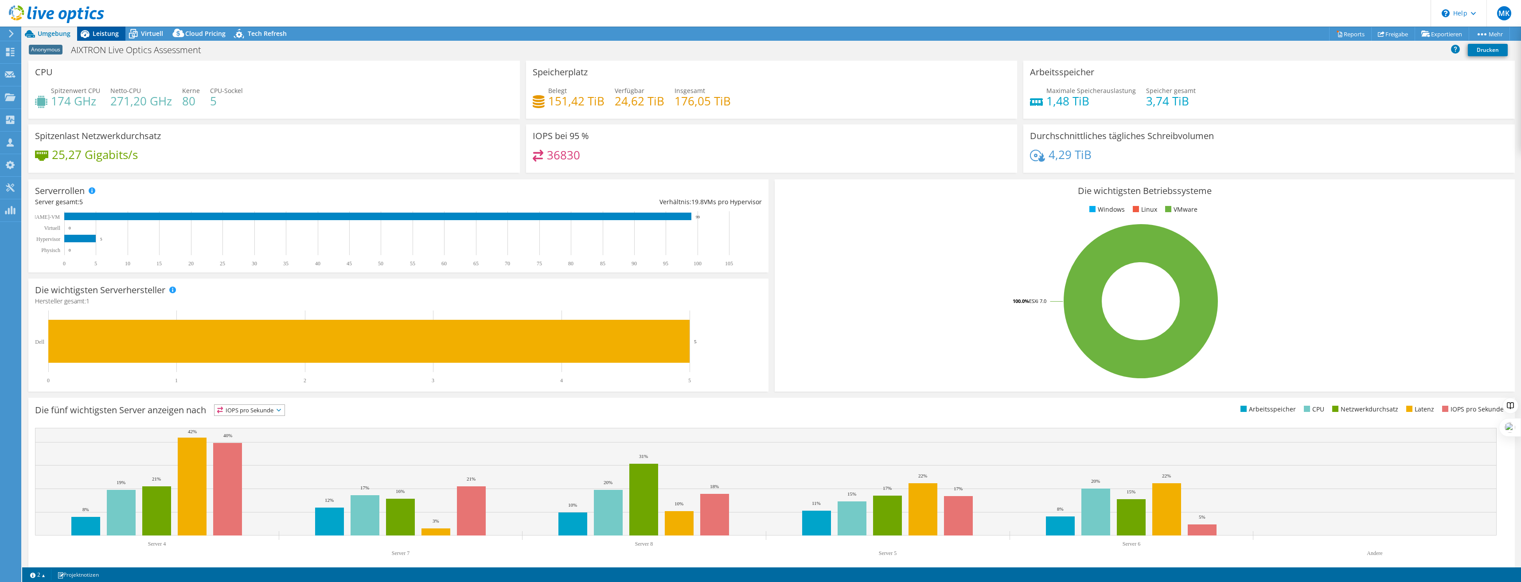
click at [104, 32] on span "Leistung" at bounding box center [106, 33] width 26 height 8
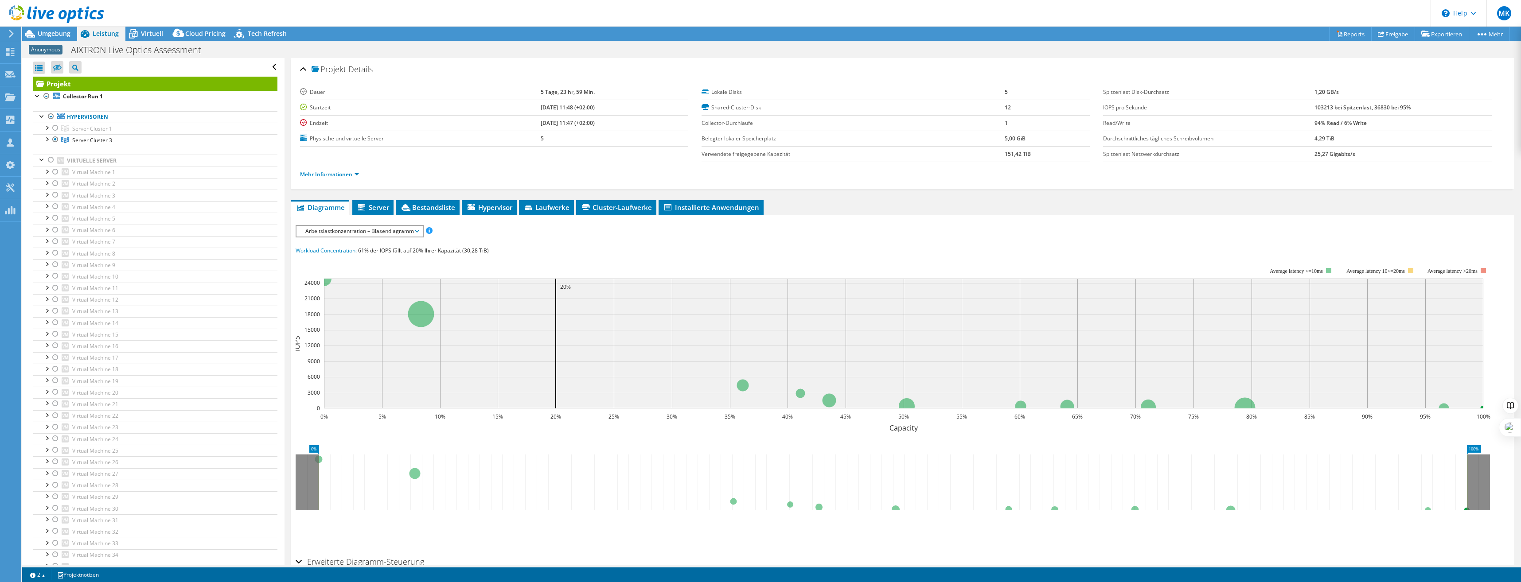
click at [57, 28] on div at bounding box center [52, 15] width 104 height 30
click at [57, 35] on span "Umgebung" at bounding box center [54, 33] width 33 height 8
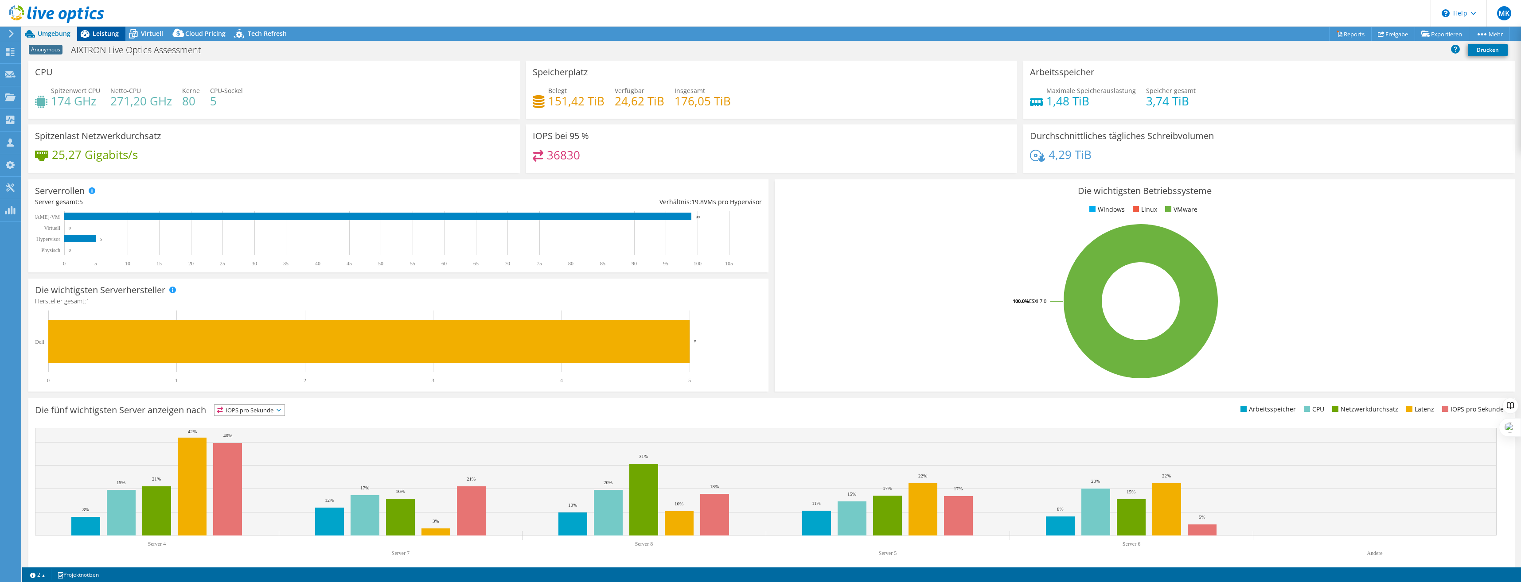
click at [112, 31] on span "Leistung" at bounding box center [106, 33] width 26 height 8
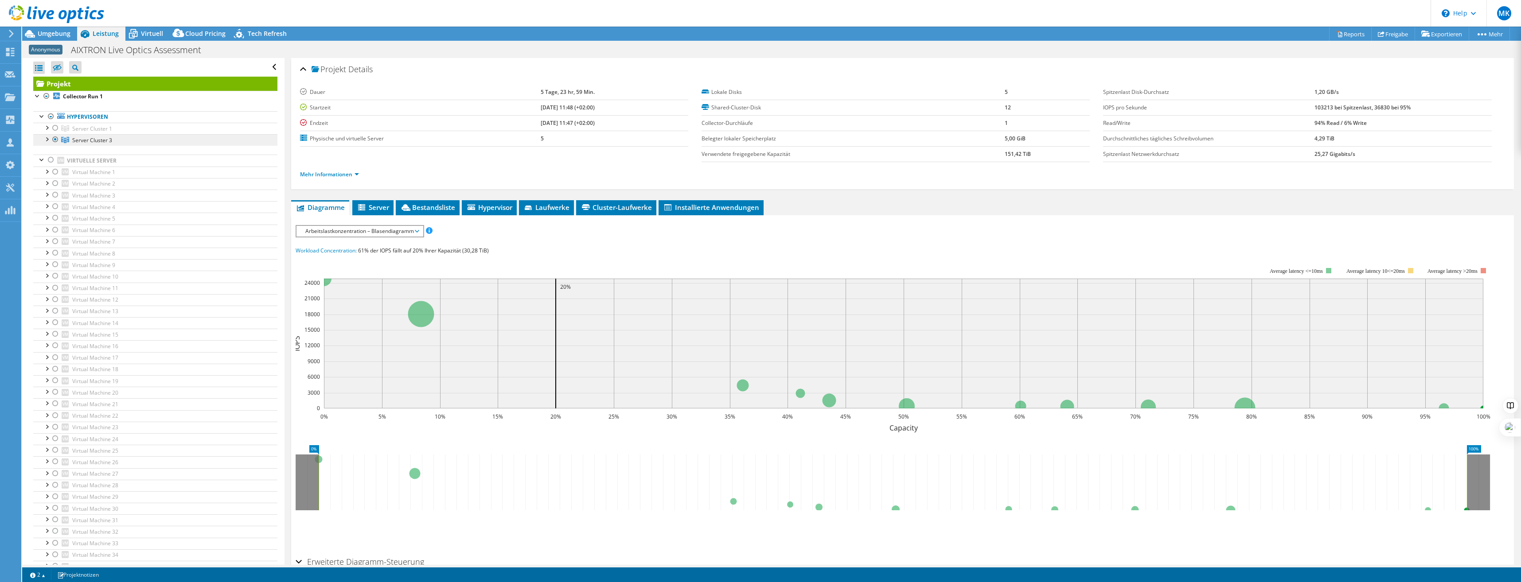
drag, startPoint x: 89, startPoint y: 137, endPoint x: 69, endPoint y: 137, distance: 19.9
click at [89, 138] on span "Server Cluster 3" at bounding box center [92, 140] width 40 height 8
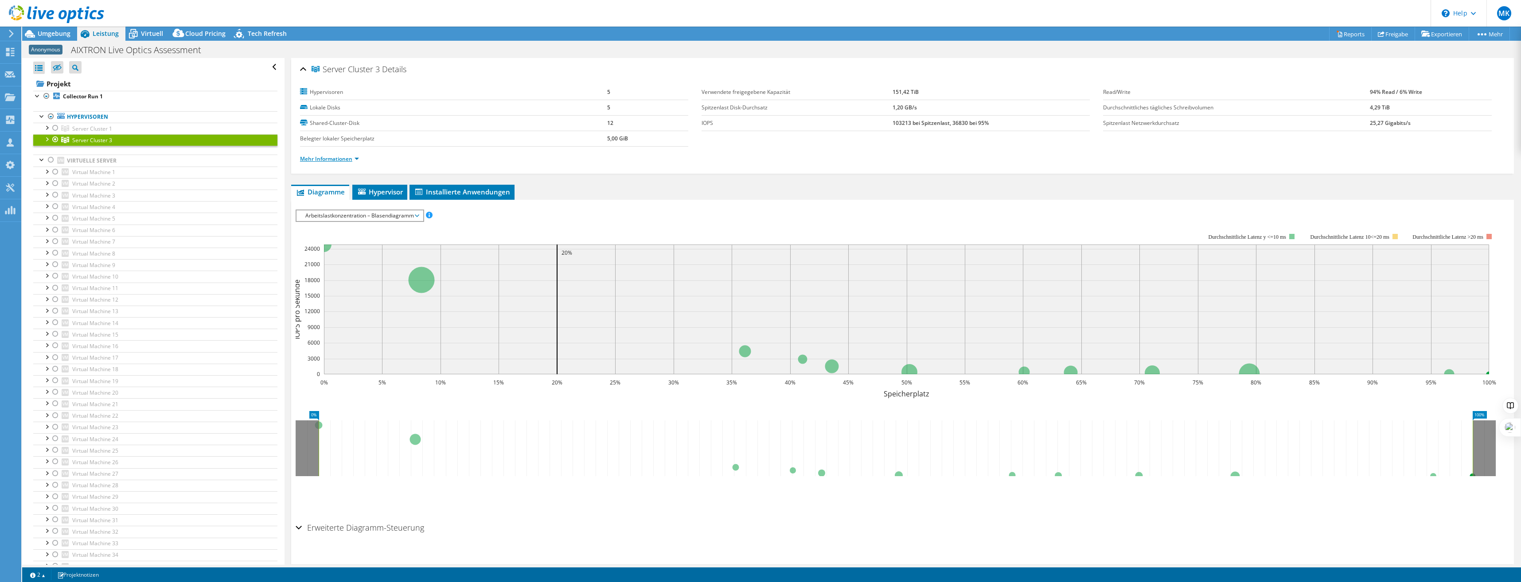
click at [314, 160] on link "Mehr Informationen" at bounding box center [329, 159] width 59 height 8
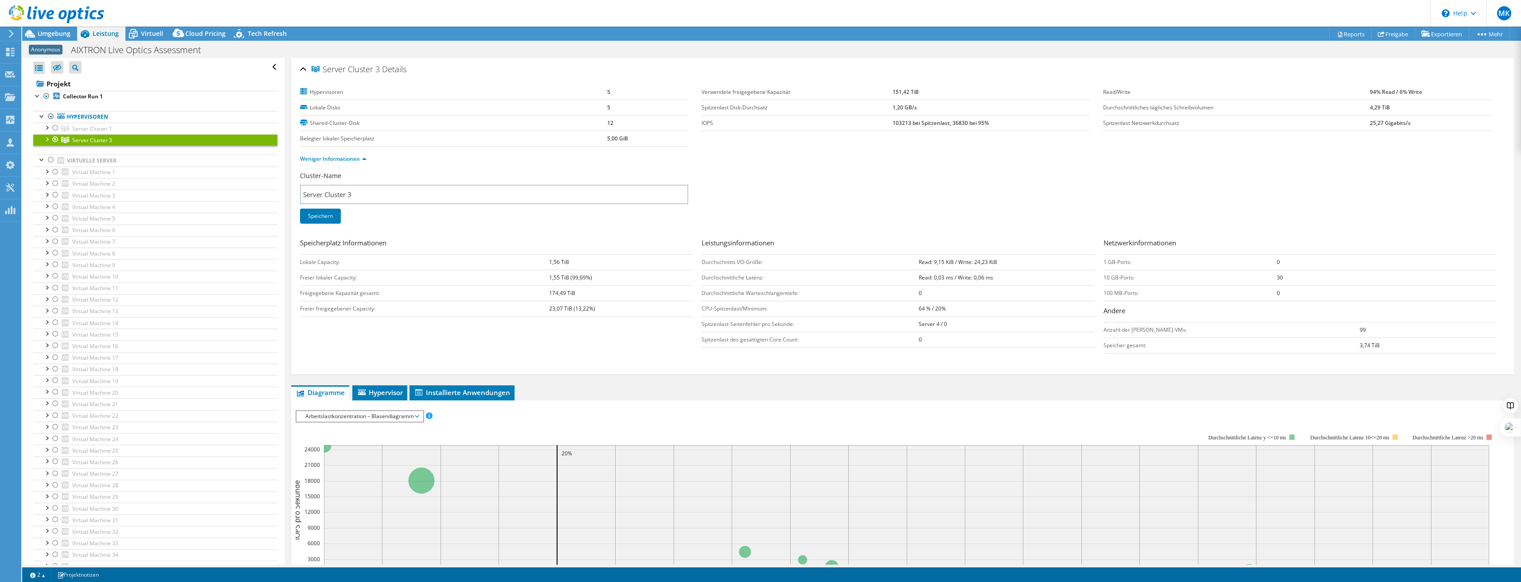
click at [802, 157] on ul "Weniger Informationen" at bounding box center [902, 158] width 1205 height 12
drag, startPoint x: 882, startPoint y: 123, endPoint x: 904, endPoint y: 123, distance: 22.2
click at [889, 123] on tr "IOPS 103213 bei Spitzenlast, 36830 bei 95%" at bounding box center [895, 123] width 388 height 16
click at [950, 124] on b "103213 bei Spitzenlast, 36830 bei 95%" at bounding box center [940, 123] width 96 height 8
drag, startPoint x: 946, startPoint y: 123, endPoint x: 964, endPoint y: 123, distance: 17.3
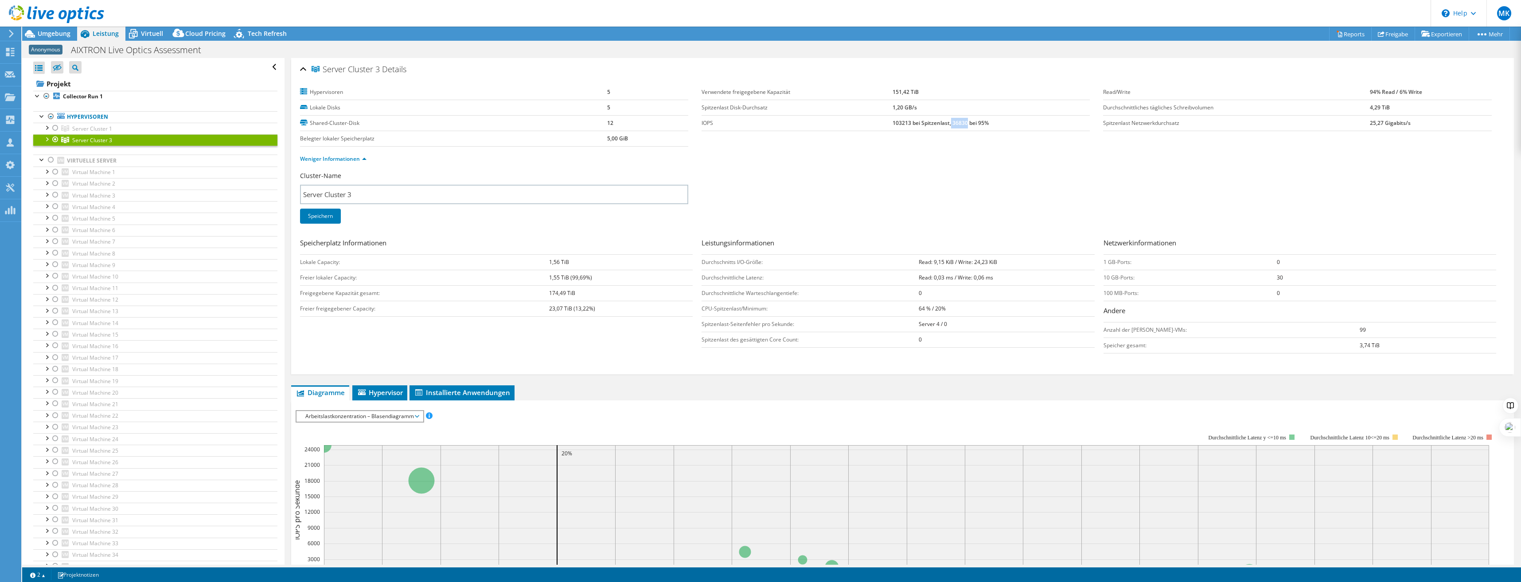
click at [964, 123] on b "103213 bei Spitzenlast, 36830 bei 95%" at bounding box center [940, 123] width 96 height 8
copy b "36830"
click at [384, 389] on span "Hypervisor" at bounding box center [380, 392] width 46 height 9
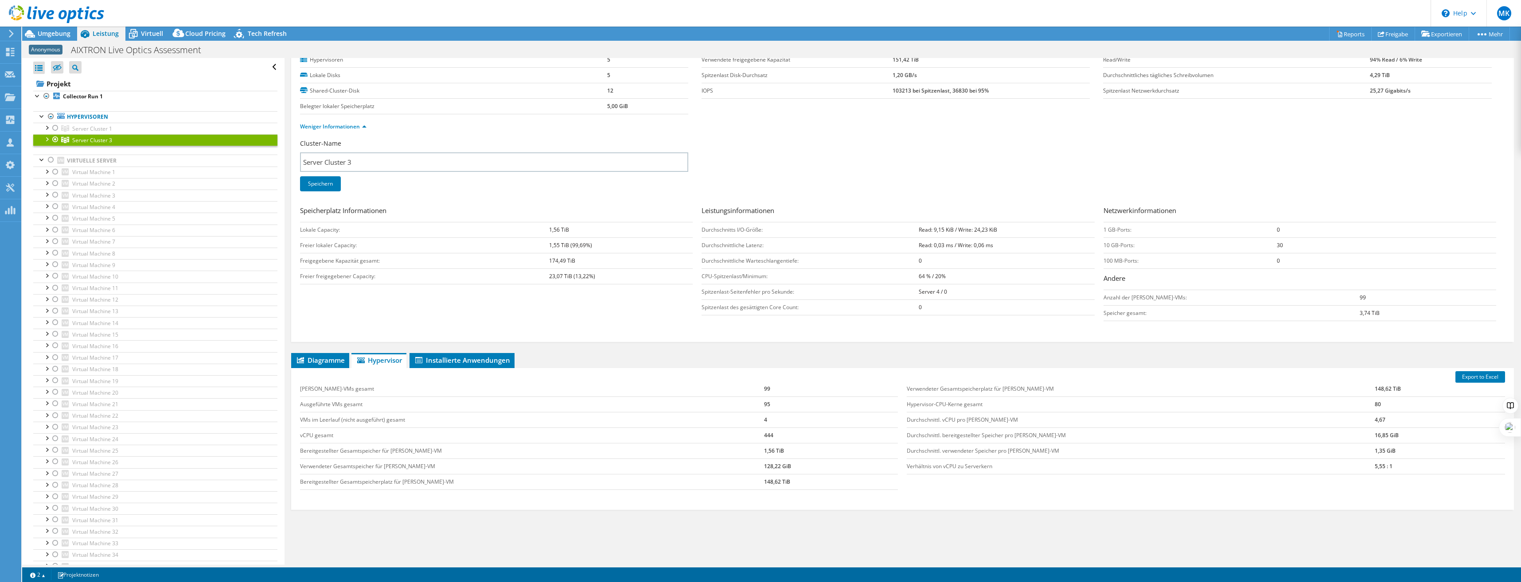
scroll to position [58, 0]
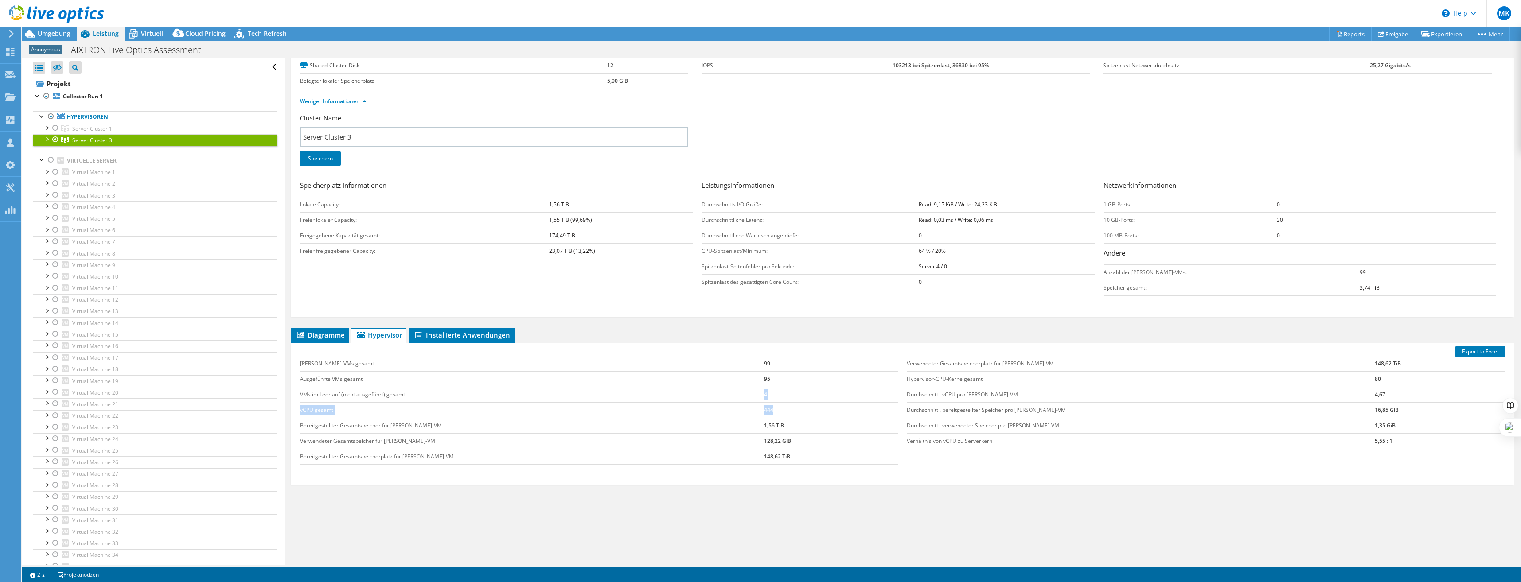
drag, startPoint x: 725, startPoint y: 394, endPoint x: 746, endPoint y: 407, distance: 24.2
click at [746, 407] on tbody "[PERSON_NAME]-VMs gesamt 99 Ausgeführte VMs gesamt 95 VMs im Leerlauf (nicht au…" at bounding box center [599, 410] width 598 height 109
drag, startPoint x: 746, startPoint y: 407, endPoint x: 758, endPoint y: 421, distance: 18.8
click at [764, 421] on td "1,56 TiB" at bounding box center [831, 426] width 134 height 16
drag, startPoint x: 773, startPoint y: 428, endPoint x: 729, endPoint y: 428, distance: 43.9
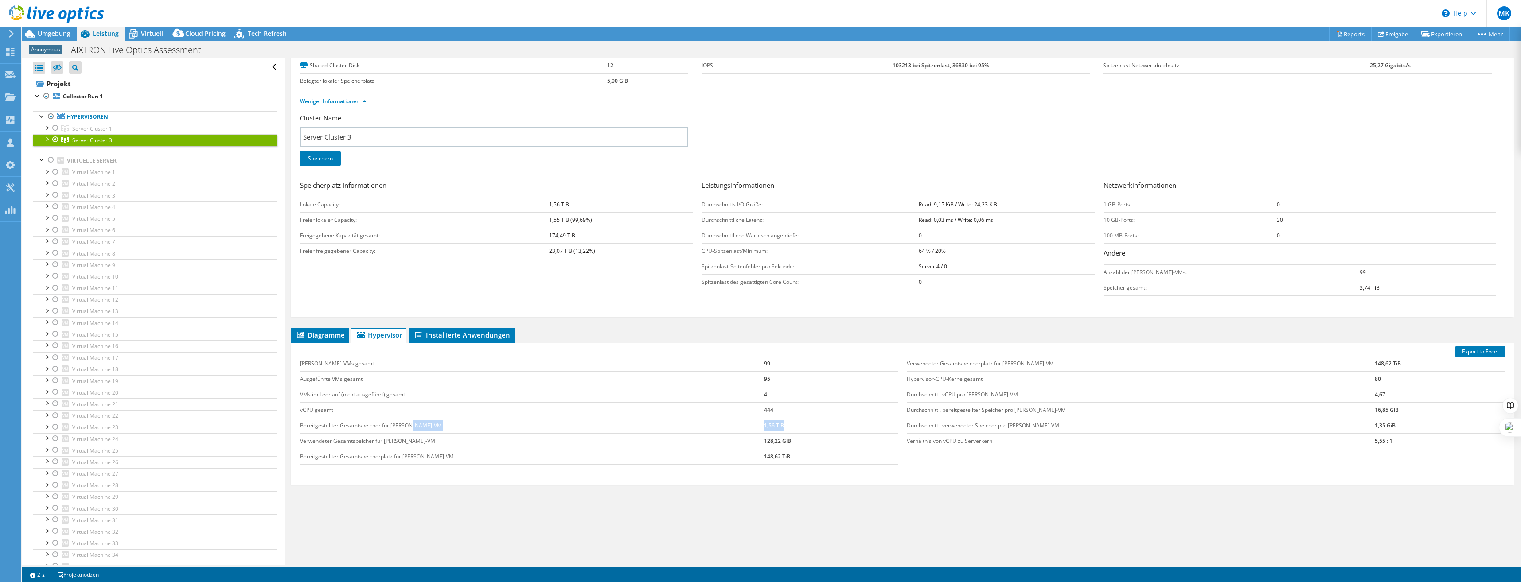
click at [729, 428] on tr "Bereitgestellter Gesamtspeicher für [PERSON_NAME]-VM 1,56 TiB" at bounding box center [599, 426] width 598 height 16
click at [729, 428] on td "Bereitgestellter Gesamtspeicher für [PERSON_NAME]-VM" at bounding box center [532, 426] width 464 height 16
drag, startPoint x: 738, startPoint y: 456, endPoint x: 756, endPoint y: 458, distance: 17.8
click at [764, 458] on td "148,62 TiB" at bounding box center [831, 457] width 134 height 16
click at [943, 364] on td "Verwendeter Gesamtspeicherplatz für [PERSON_NAME]-VM" at bounding box center [1141, 364] width 468 height 16
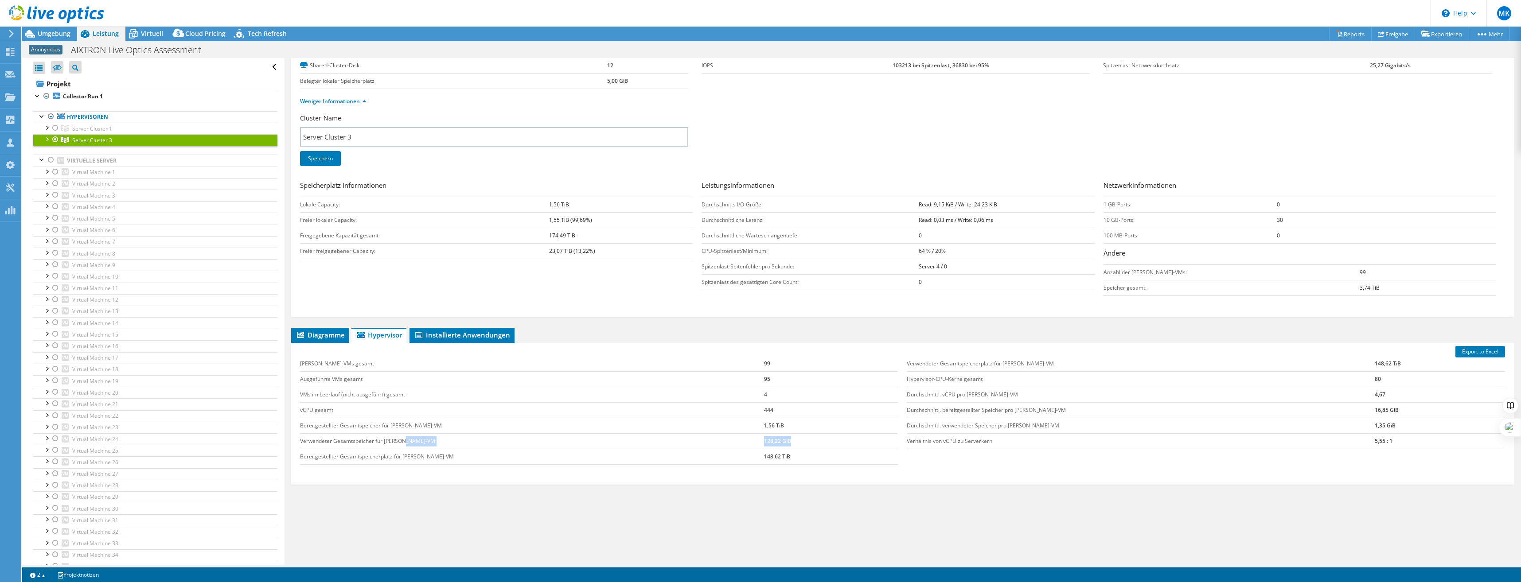
drag, startPoint x: 734, startPoint y: 441, endPoint x: 782, endPoint y: 442, distance: 47.9
click at [782, 442] on tr "Verwendeter Gesamtspeicher für [PERSON_NAME]-VM 128,22 GiB" at bounding box center [599, 441] width 598 height 16
copy tr "Verwendeter Gesamtspeicher für [PERSON_NAME]-VM 128,22 GiB"
click at [764, 411] on td "444" at bounding box center [831, 410] width 134 height 16
drag, startPoint x: 751, startPoint y: 393, endPoint x: 686, endPoint y: 394, distance: 65.6
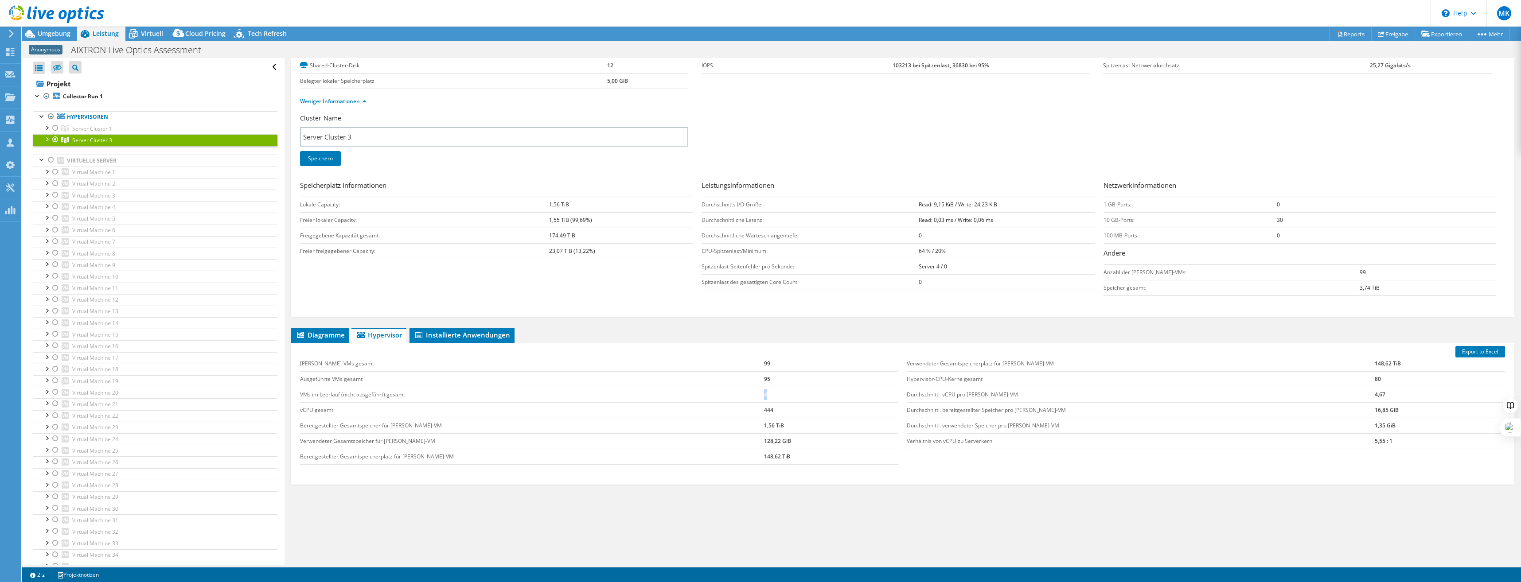
click at [686, 394] on tr "VMs im Leerlauf (nicht ausgeführt) gesamt 4" at bounding box center [599, 395] width 598 height 16
drag, startPoint x: 686, startPoint y: 394, endPoint x: 794, endPoint y: 415, distance: 109.7
click at [794, 415] on td "444" at bounding box center [831, 410] width 134 height 16
drag, startPoint x: 766, startPoint y: 410, endPoint x: 701, endPoint y: 414, distance: 65.7
click at [701, 414] on tr "vCPU gesamt 444" at bounding box center [599, 410] width 598 height 16
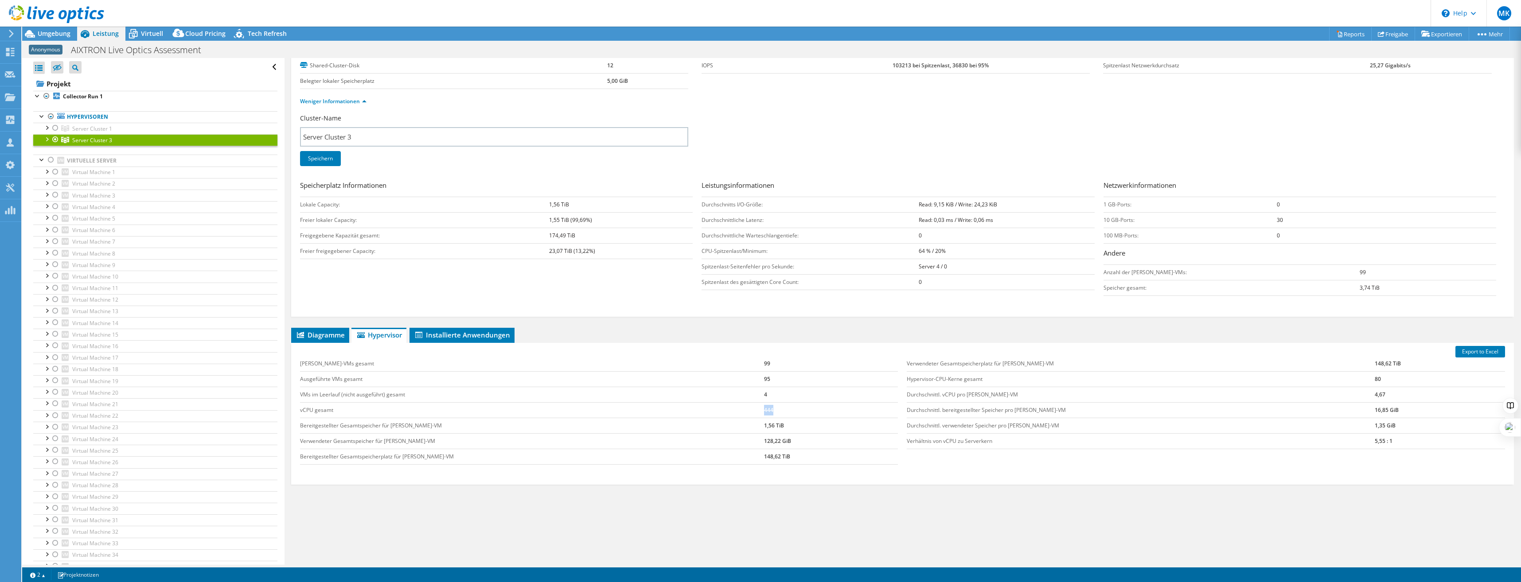
drag, startPoint x: 813, startPoint y: 238, endPoint x: 1007, endPoint y: 238, distance: 194.1
click at [1007, 238] on tr "Durchschnittliche Warteschlangentiefe: 0" at bounding box center [897, 236] width 393 height 16
drag, startPoint x: 1007, startPoint y: 238, endPoint x: 1238, endPoint y: 289, distance: 237.3
click at [1235, 289] on td "Speicher gesamt:" at bounding box center [1231, 288] width 257 height 16
drag, startPoint x: 1265, startPoint y: 288, endPoint x: 1402, endPoint y: 287, distance: 136.0
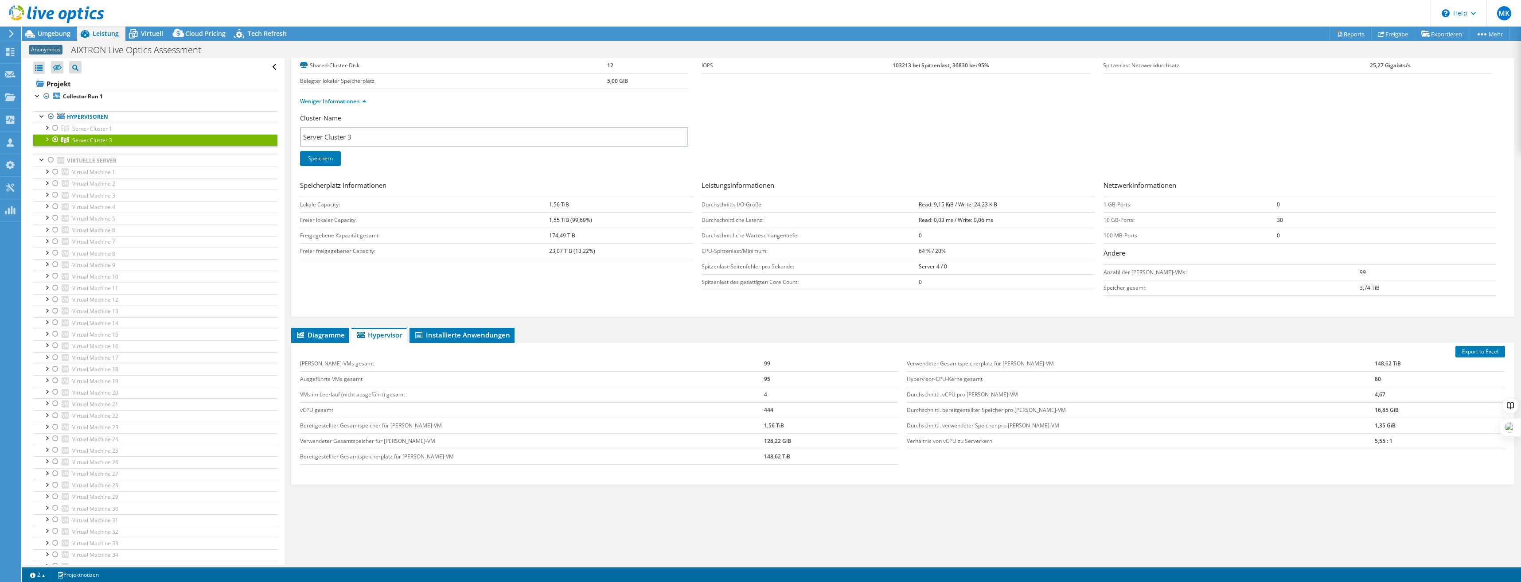
click at [1402, 287] on tr "Speicher gesamt: 3,74 TiB" at bounding box center [1299, 288] width 393 height 16
drag, startPoint x: 1402, startPoint y: 287, endPoint x: 1368, endPoint y: 290, distance: 33.4
click at [1368, 290] on td "3,74 TiB" at bounding box center [1427, 288] width 136 height 16
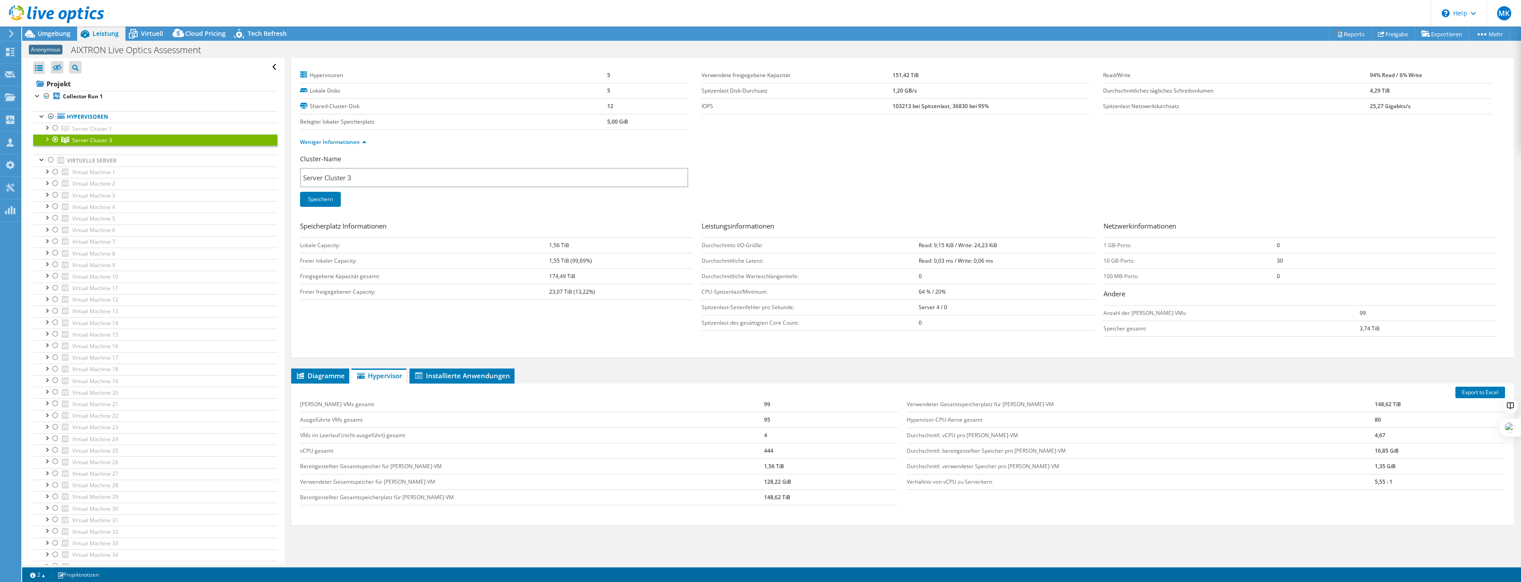
scroll to position [0, 0]
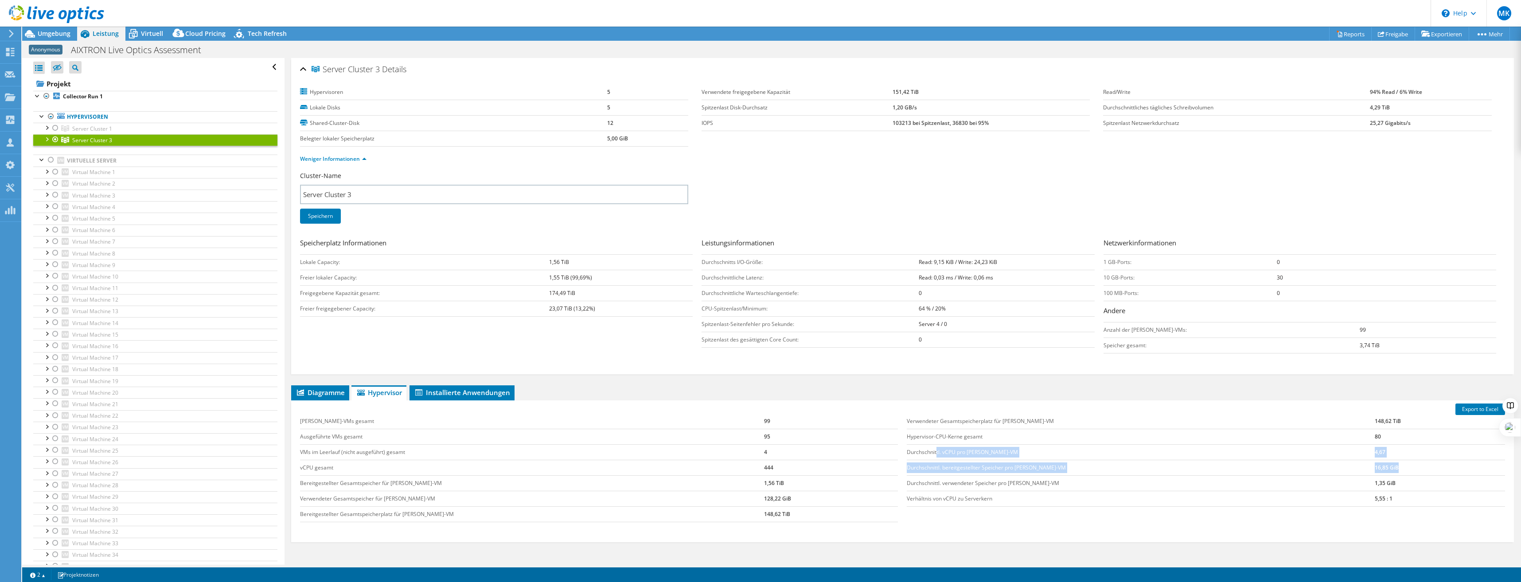
drag, startPoint x: 934, startPoint y: 451, endPoint x: 1396, endPoint y: 463, distance: 461.9
click at [1396, 463] on tbody "Verwendeter Gesamtspeicherplatz für [PERSON_NAME]-VM 148,62 TiB Hypervisor-CPU-…" at bounding box center [1206, 460] width 598 height 93
drag, startPoint x: 1396, startPoint y: 463, endPoint x: 1384, endPoint y: 468, distance: 12.9
click at [1384, 468] on td "16,85 GiB" at bounding box center [1439, 468] width 130 height 16
click at [1380, 488] on td "1,35 GiB" at bounding box center [1439, 483] width 130 height 16
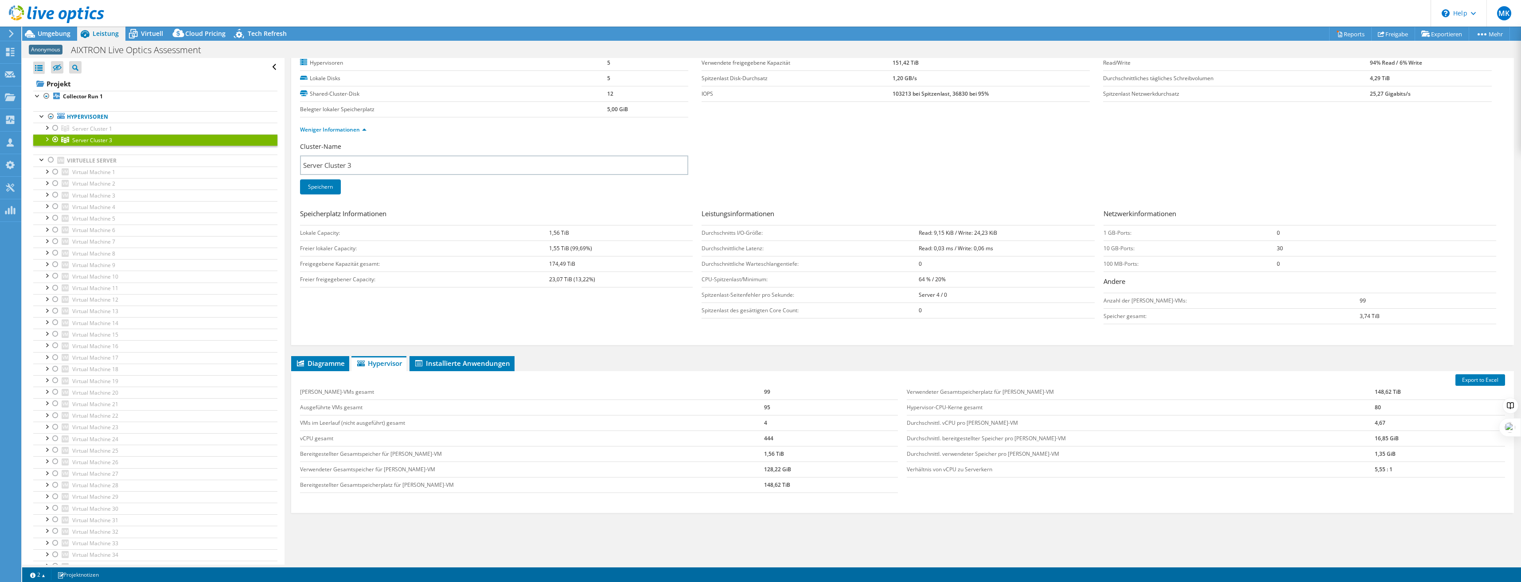
scroll to position [58, 0]
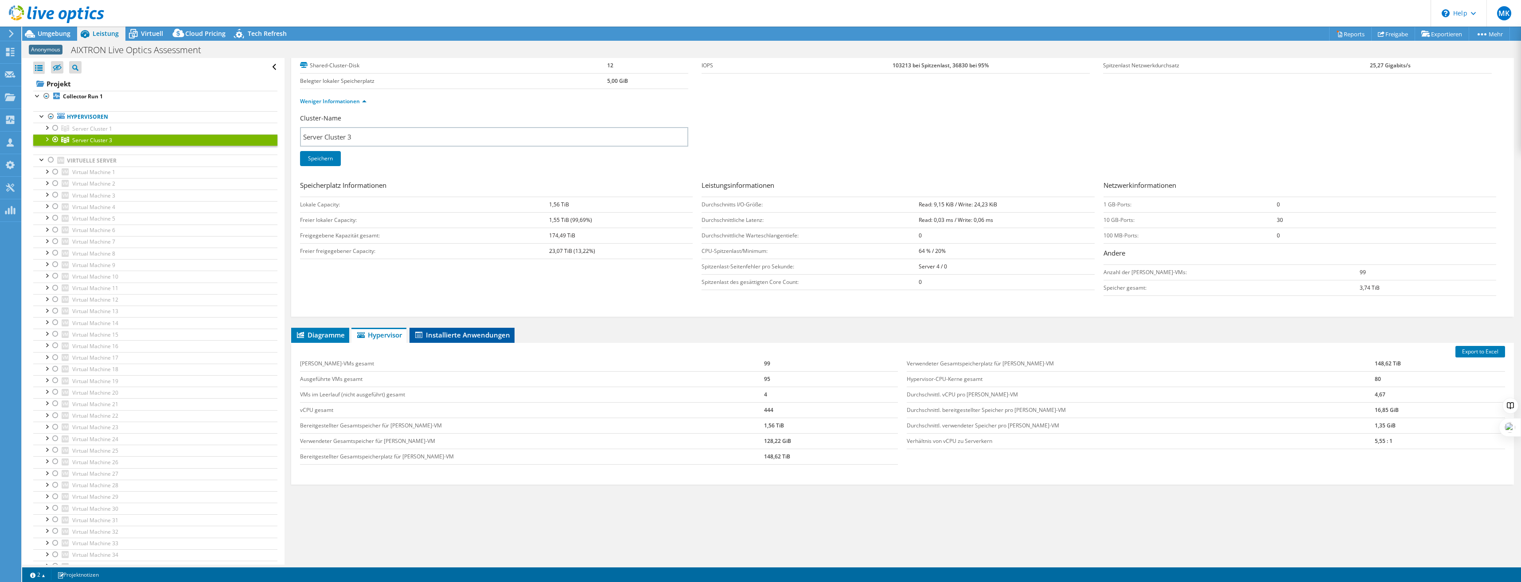
click at [494, 335] on span "Installierte Anwendungen" at bounding box center [462, 335] width 96 height 9
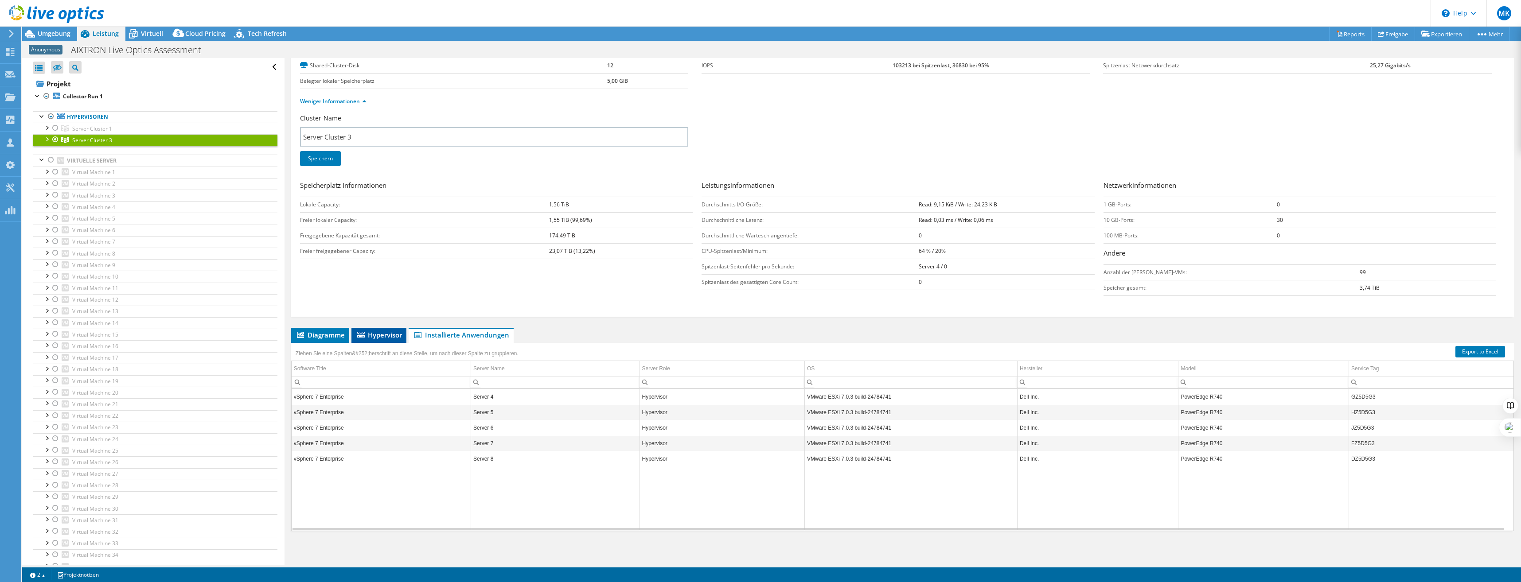
click at [381, 335] on span "Hypervisor" at bounding box center [379, 335] width 46 height 9
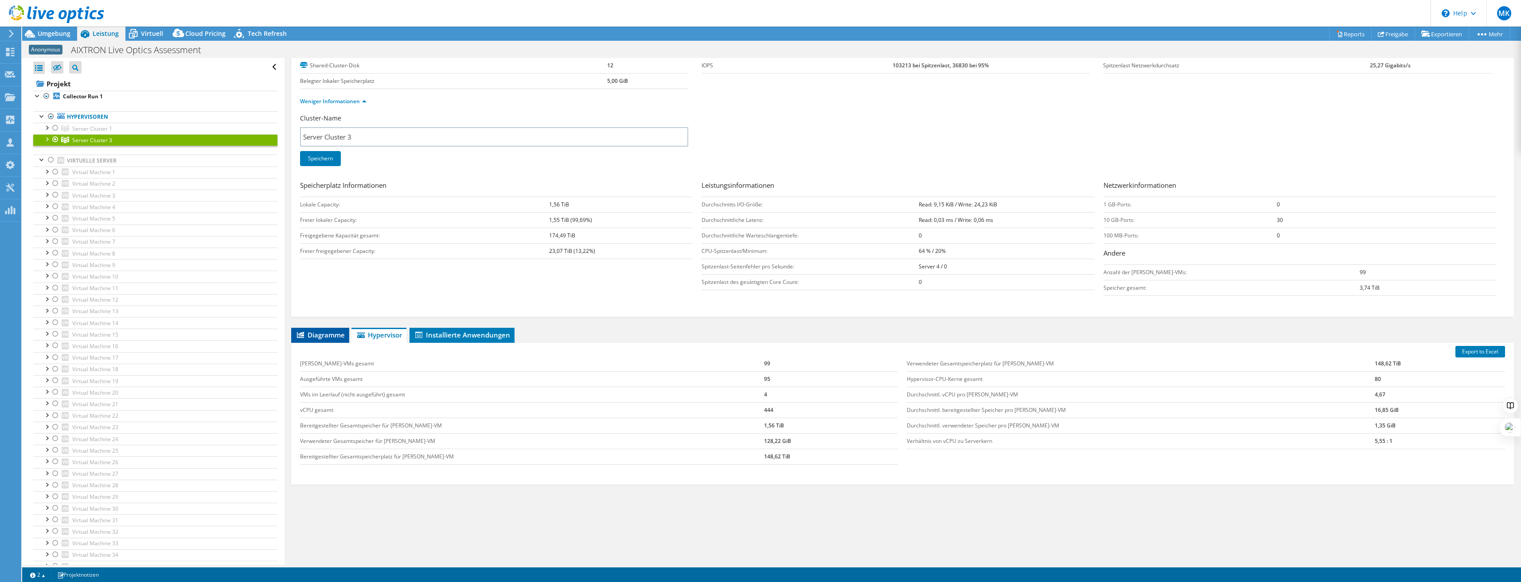
click at [331, 334] on span "Diagramme" at bounding box center [320, 335] width 49 height 9
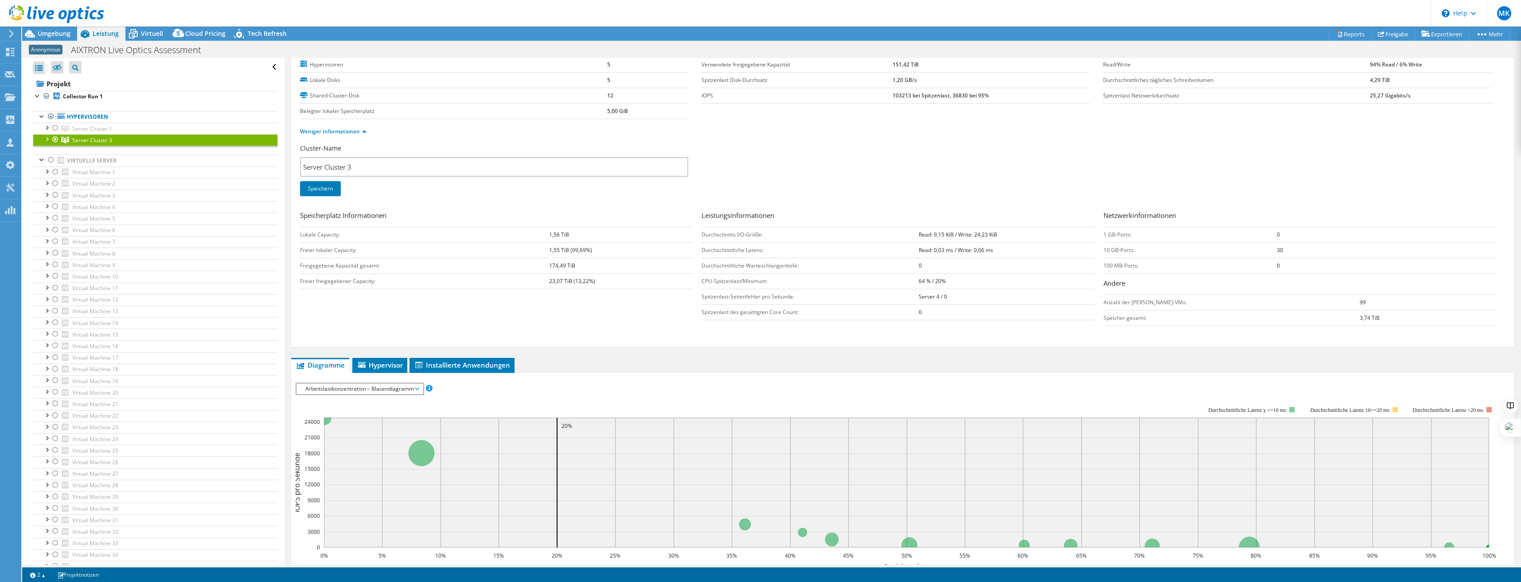
scroll to position [0, 0]
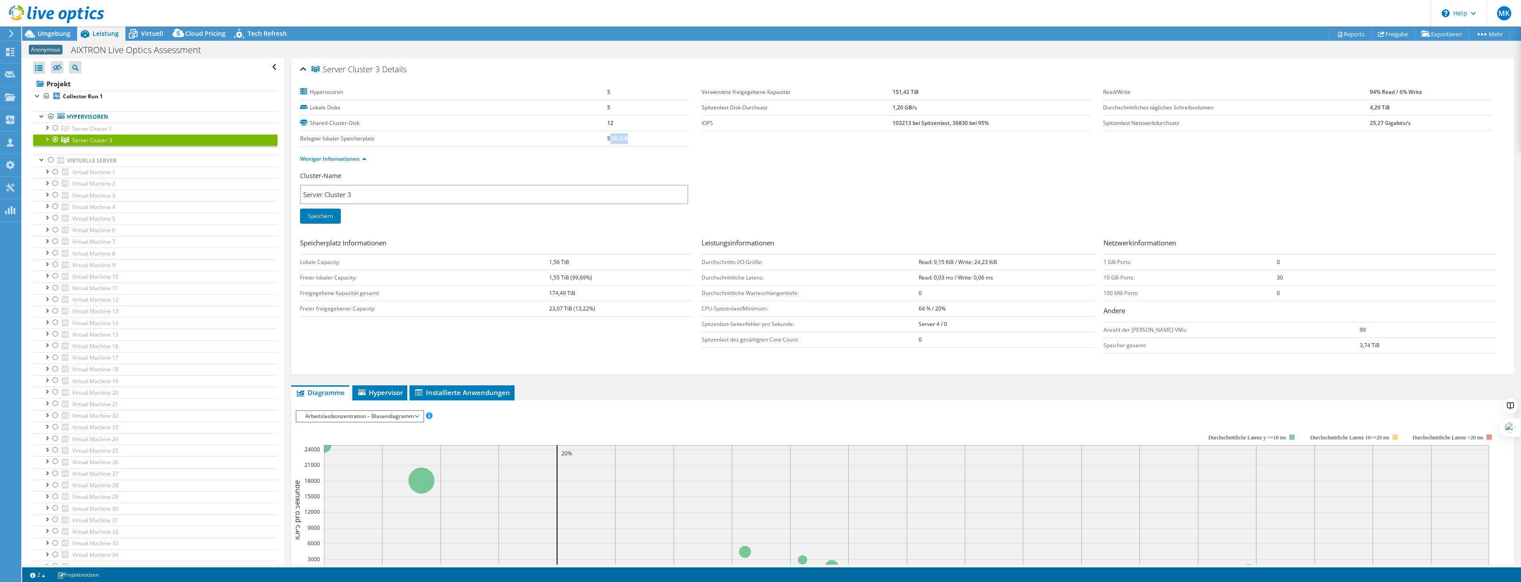
drag, startPoint x: 658, startPoint y: 134, endPoint x: 608, endPoint y: 134, distance: 50.1
click at [608, 134] on td "5,00 GiB" at bounding box center [647, 139] width 81 height 16
click at [346, 160] on link "Weniger Informationen" at bounding box center [333, 159] width 66 height 8
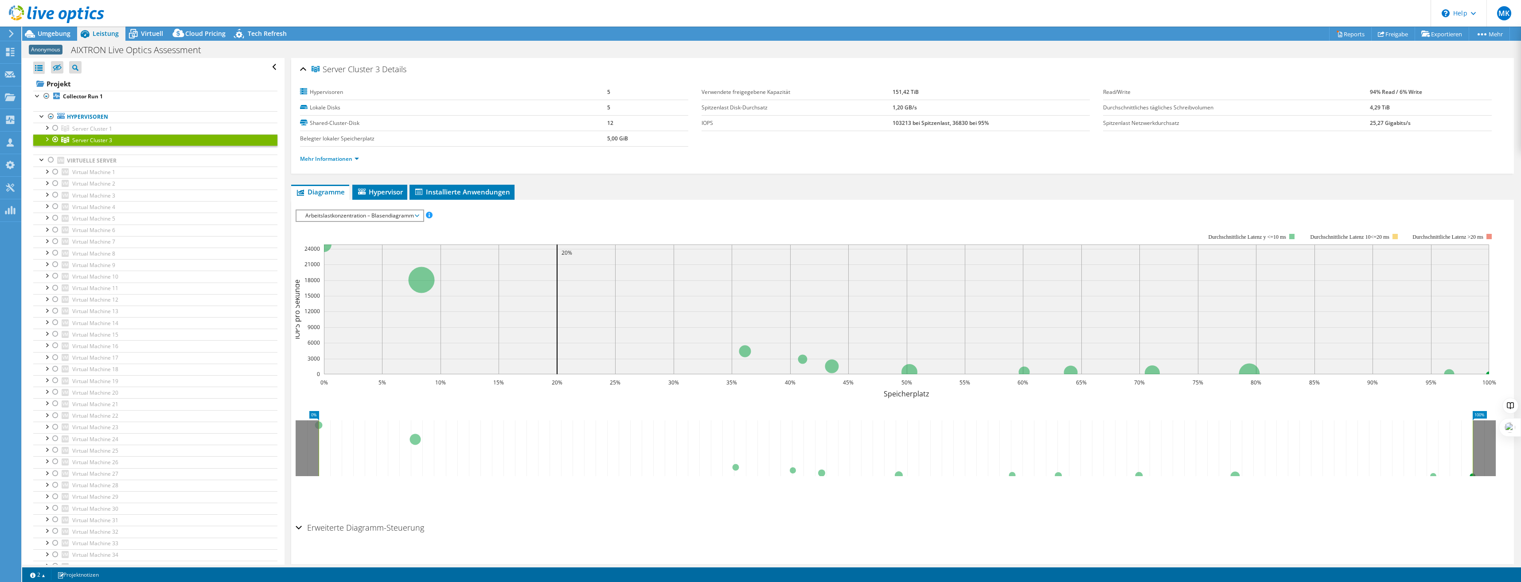
click at [46, 140] on div at bounding box center [46, 138] width 9 height 9
click at [98, 153] on link "Server 4" at bounding box center [155, 152] width 244 height 12
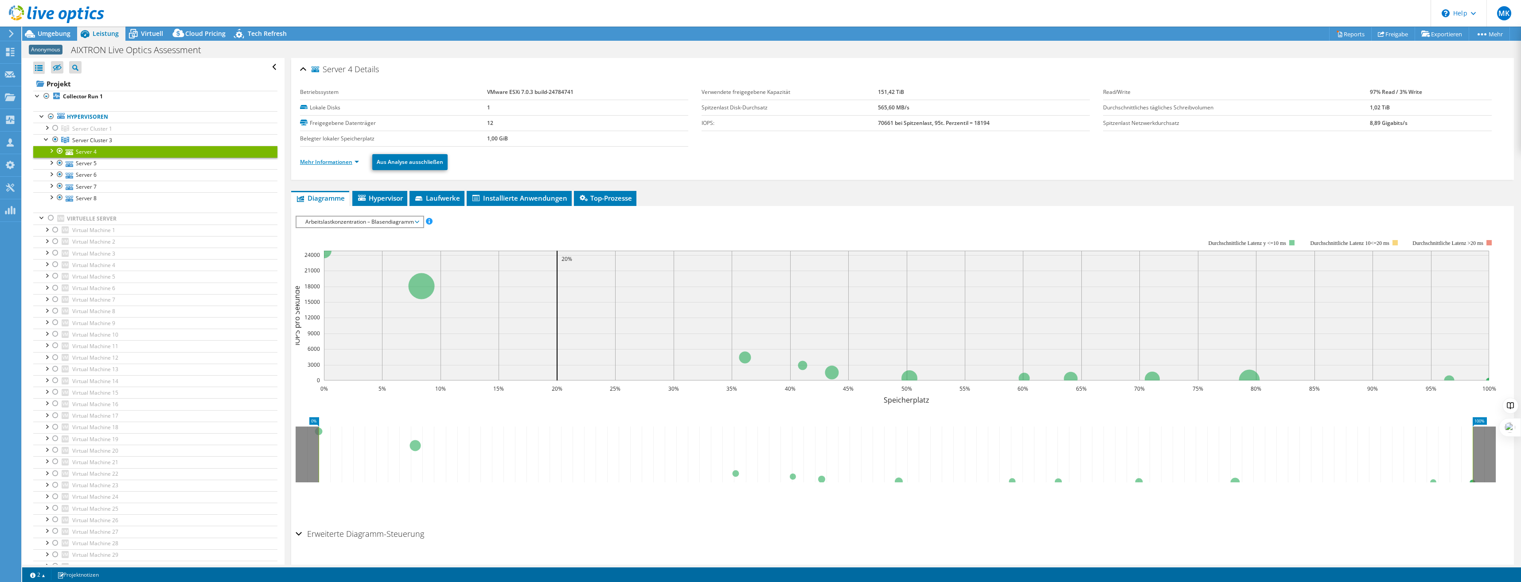
click at [327, 164] on link "Mehr Informationen" at bounding box center [329, 162] width 59 height 8
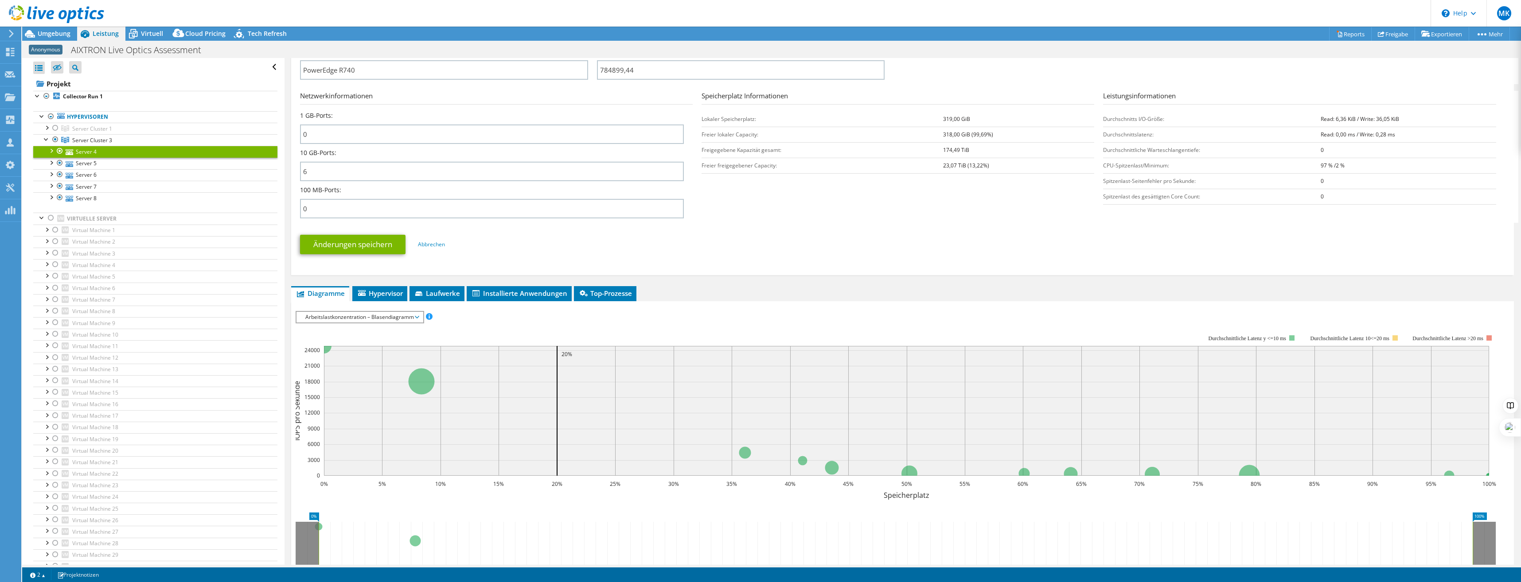
scroll to position [399, 0]
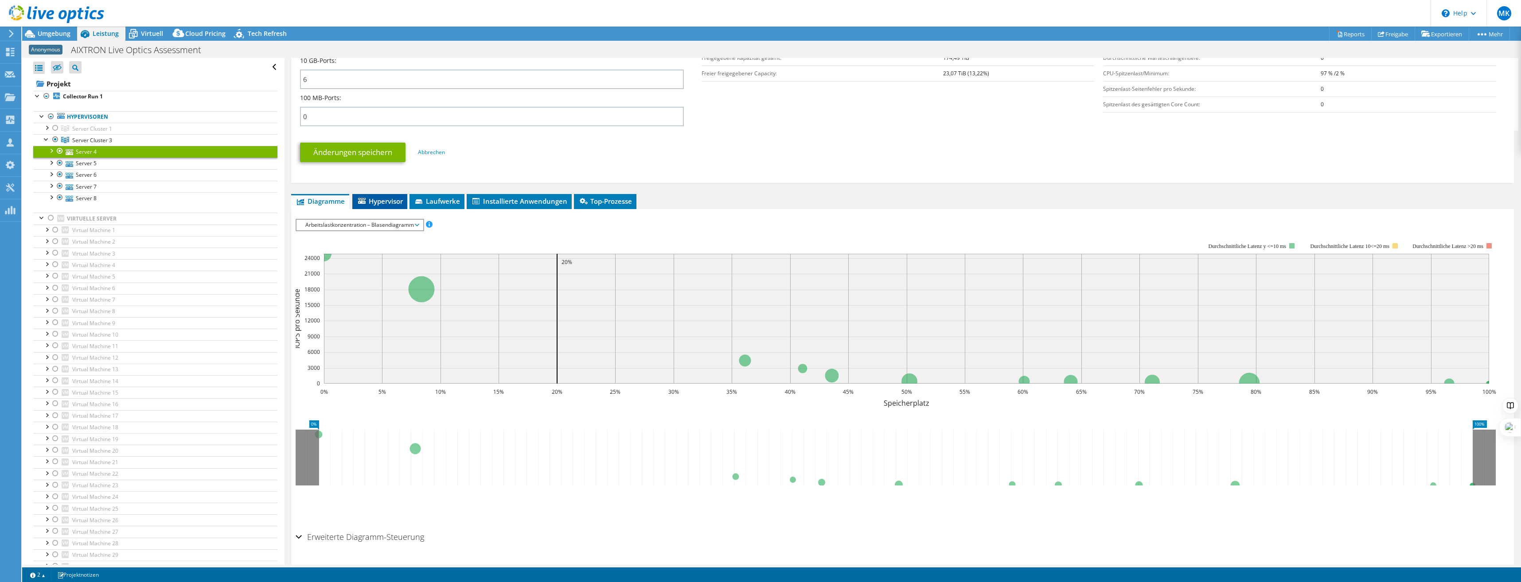
click at [378, 200] on span "Hypervisor" at bounding box center [380, 201] width 46 height 9
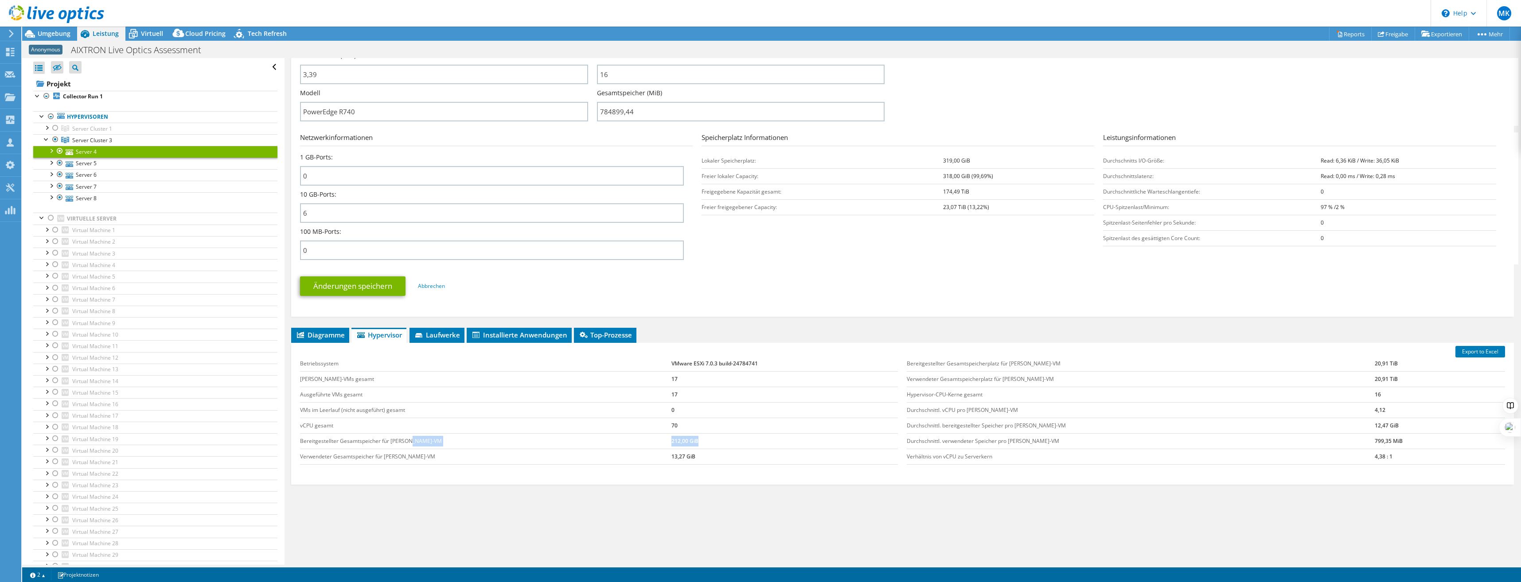
drag, startPoint x: 676, startPoint y: 440, endPoint x: 593, endPoint y: 440, distance: 82.9
click at [593, 440] on tr "Bereitgestellter Gesamtspeicher für [PERSON_NAME]-VM 212,00 GiB" at bounding box center [599, 441] width 598 height 16
drag, startPoint x: 593, startPoint y: 440, endPoint x: 667, endPoint y: 470, distance: 80.3
click at [667, 470] on div "Betriebssystem VMware ESXi 7.0.3 build-24784741 [PERSON_NAME]-VMs gesamt 17 Aus…" at bounding box center [599, 410] width 607 height 126
drag, startPoint x: 1367, startPoint y: 411, endPoint x: 1337, endPoint y: 411, distance: 29.7
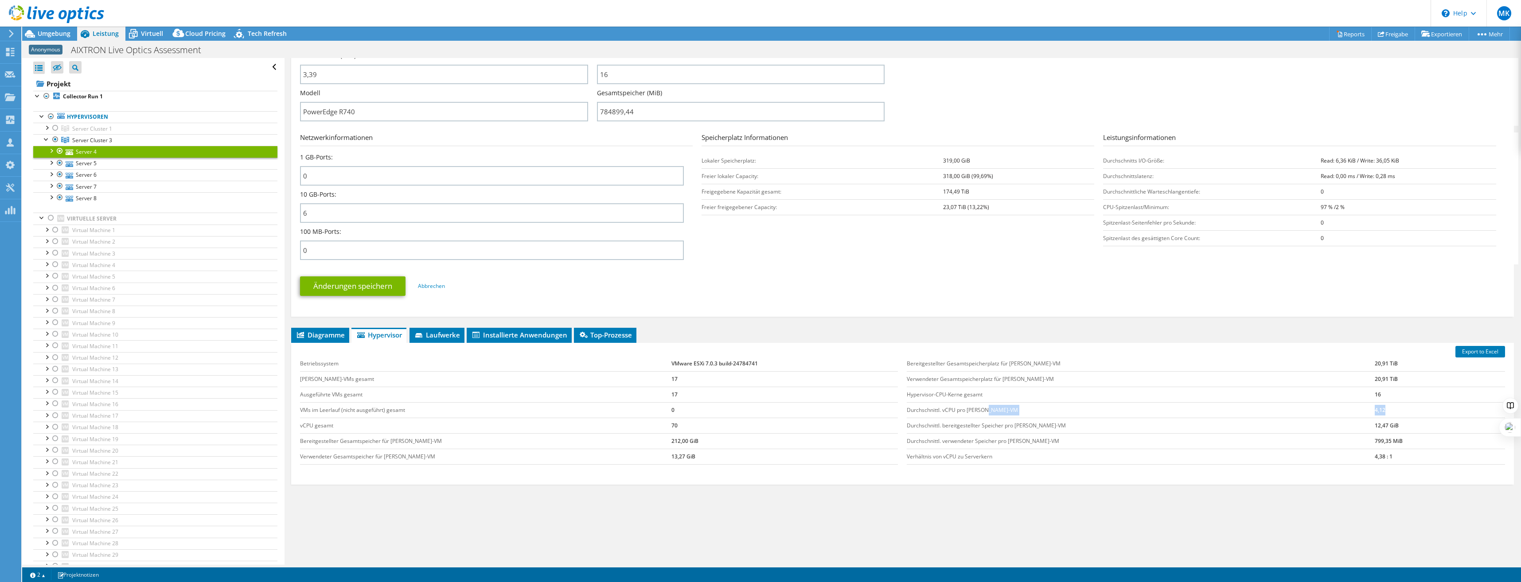
click at [1337, 411] on tr "Durchschnittl. vCPU pro [PERSON_NAME]-VM 4,12" at bounding box center [1206, 410] width 598 height 16
copy tr "4,12"
